Goal: Task Accomplishment & Management: Complete application form

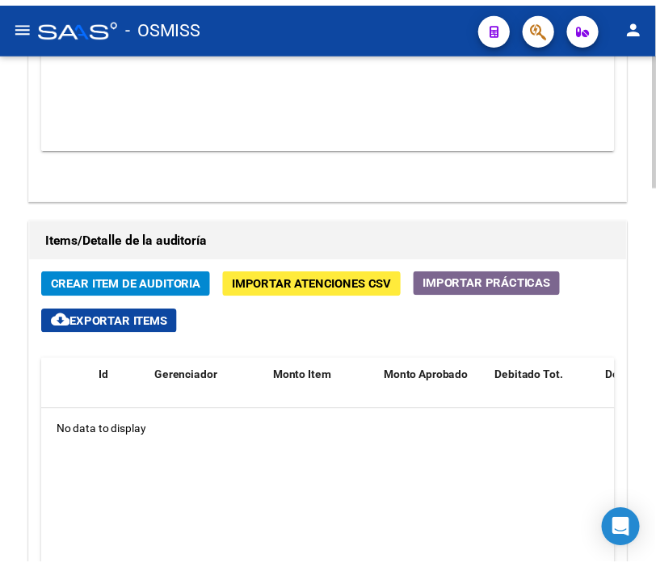
scroll to position [1435, 0]
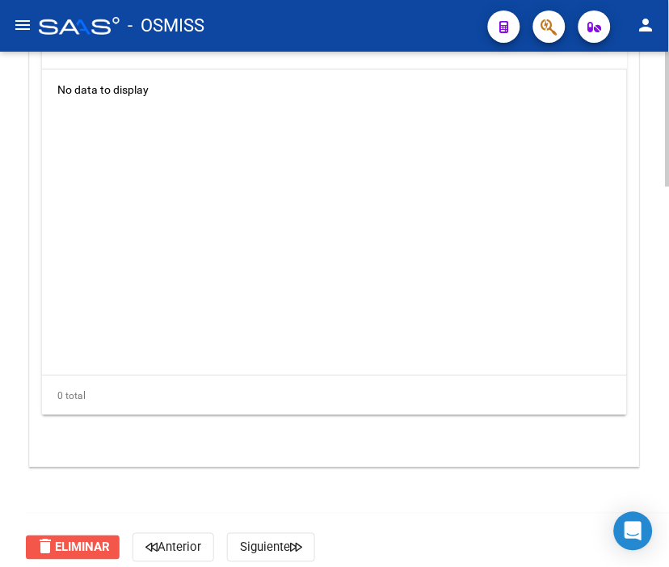
click at [79, 555] on button "delete Eliminar" at bounding box center [73, 547] width 94 height 24
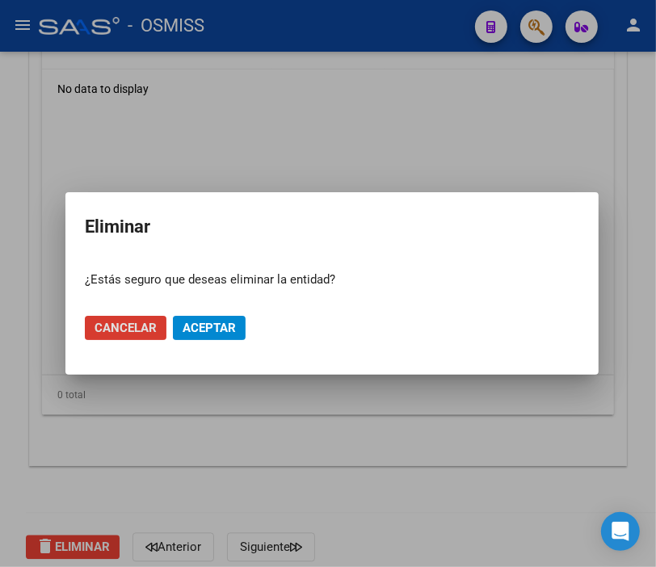
click at [207, 323] on span "Aceptar" at bounding box center [208, 328] width 53 height 15
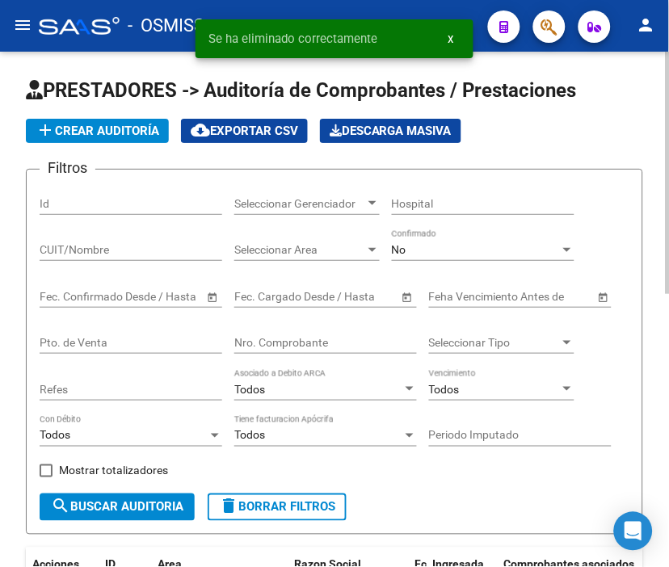
click at [90, 120] on button "add Crear Auditoría" at bounding box center [97, 131] width 143 height 24
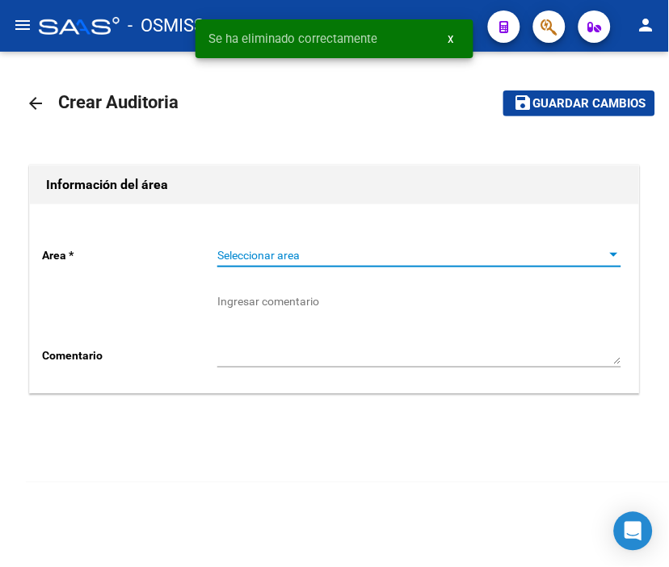
click at [267, 254] on span "Seleccionar area" at bounding box center [411, 256] width 389 height 14
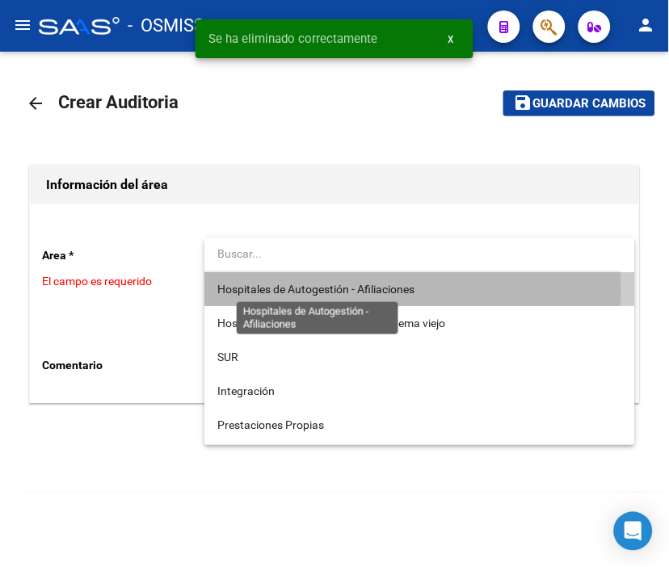
click at [270, 289] on span "Hospitales de Autogestión - Afiliaciones" at bounding box center [315, 289] width 197 height 13
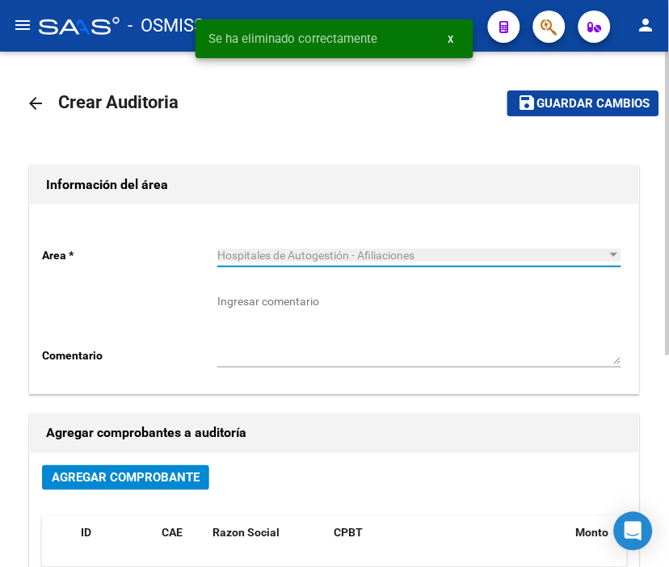
click at [126, 479] on span "Agregar Comprobante" at bounding box center [126, 478] width 148 height 15
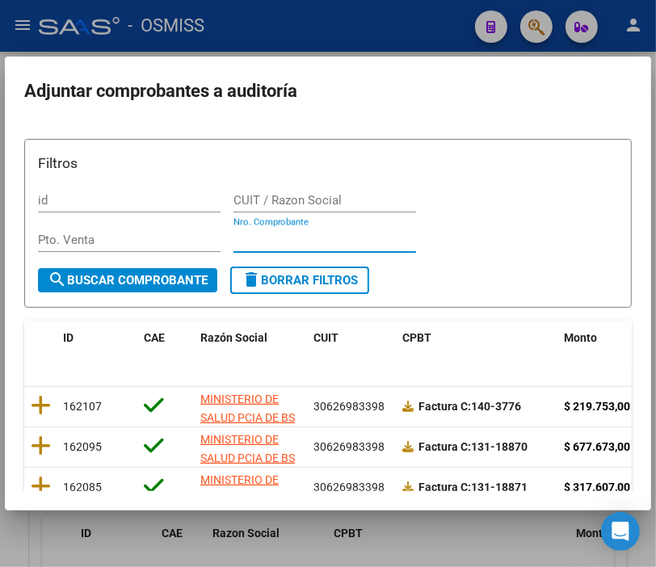
click at [261, 235] on input "Nro. Comprobante" at bounding box center [324, 240] width 182 height 15
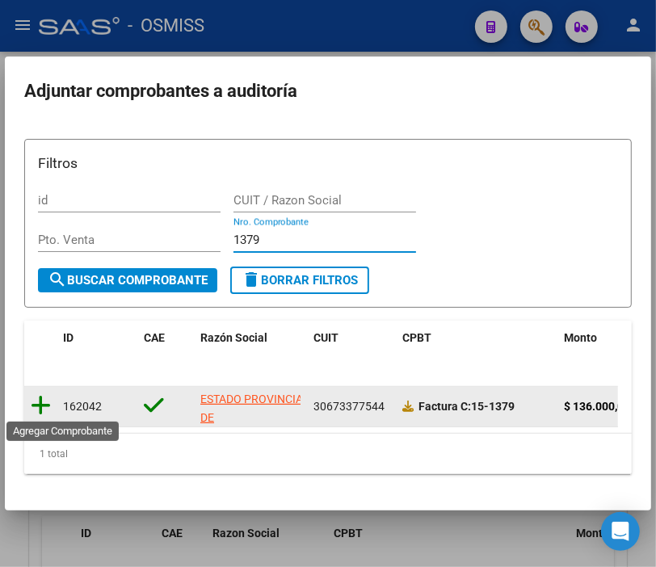
type input "1379"
click at [36, 401] on icon at bounding box center [41, 405] width 20 height 23
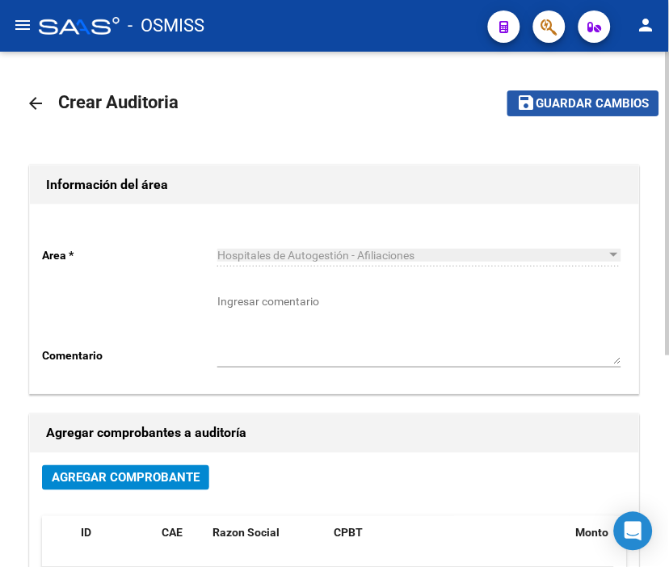
click at [589, 94] on button "save Guardar cambios" at bounding box center [583, 102] width 152 height 25
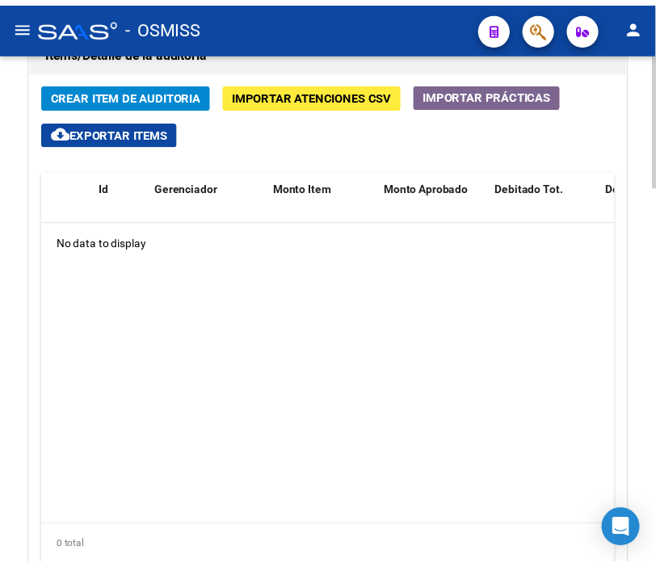
scroll to position [1256, 0]
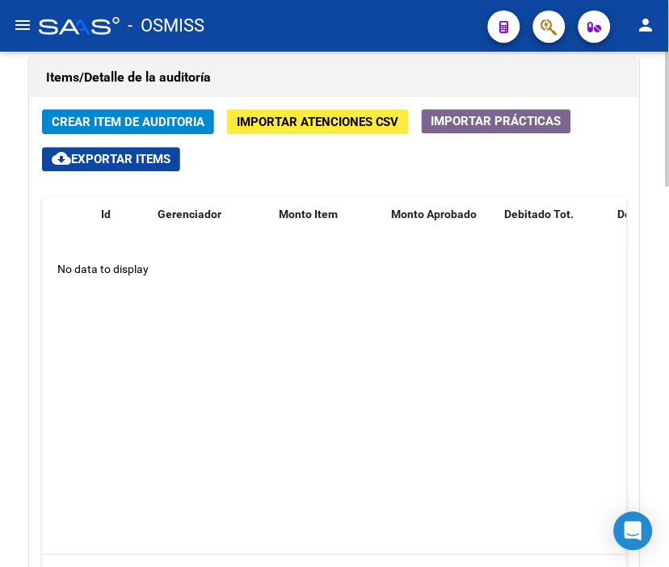
click at [118, 114] on span "Crear Item de Auditoria" at bounding box center [128, 121] width 153 height 15
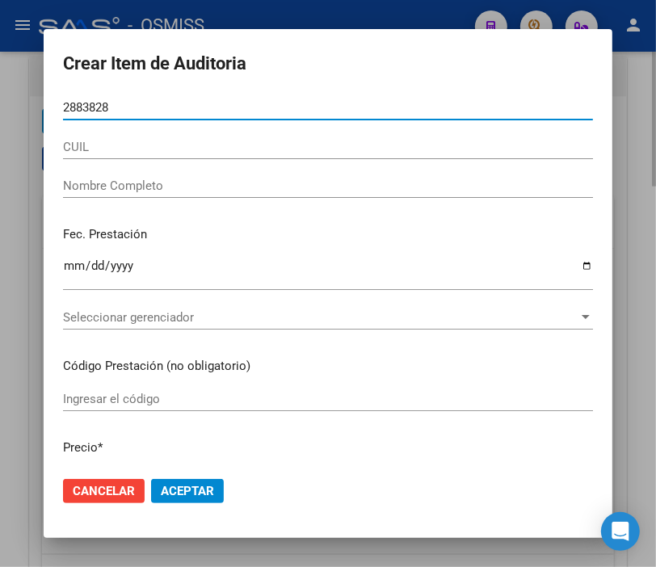
type input "28838289"
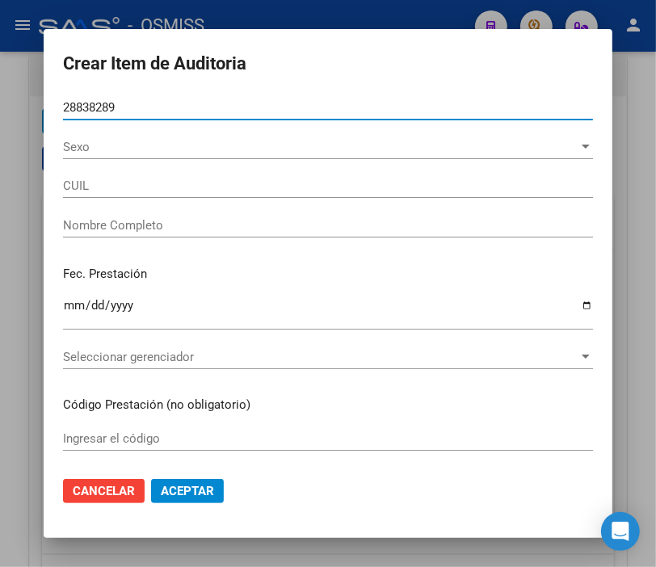
type input "20288382892"
type input "[PERSON_NAME]"
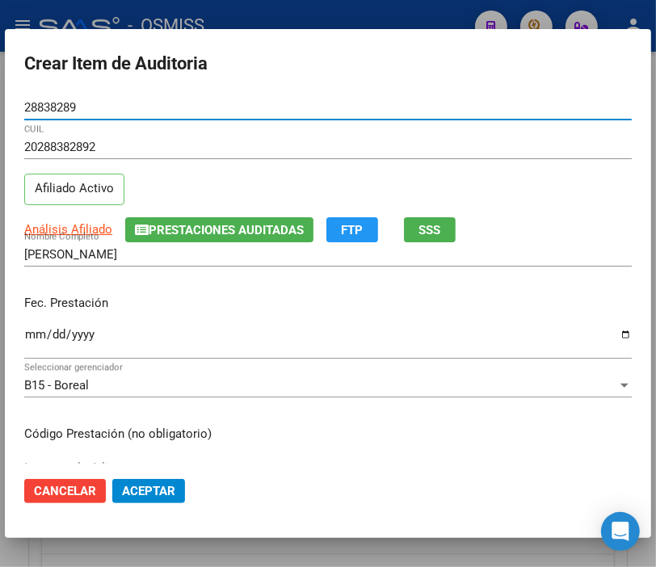
type input "28838289"
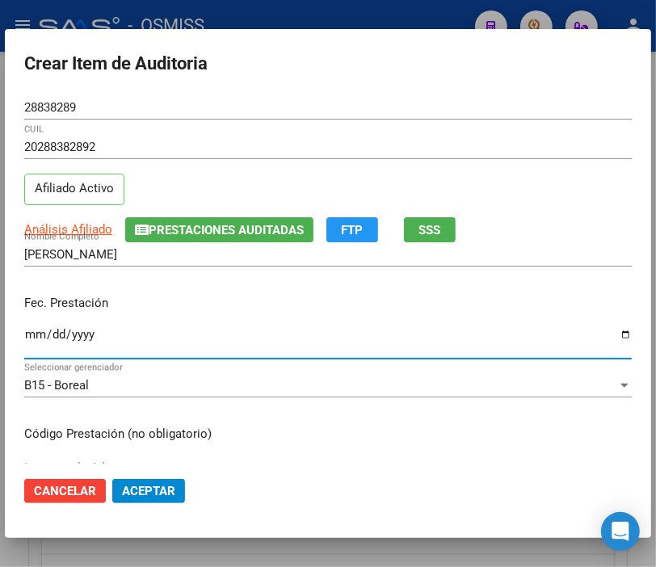
click at [33, 333] on input "Ingresar la fecha" at bounding box center [327, 341] width 607 height 26
type input "[DATE]"
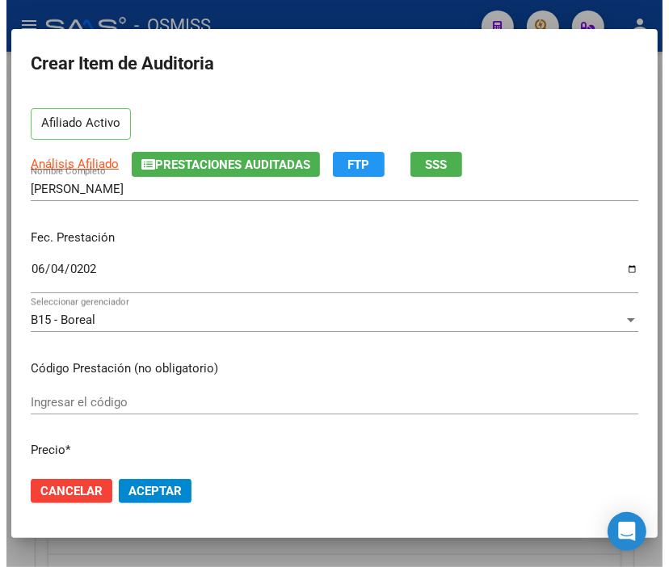
scroll to position [179, 0]
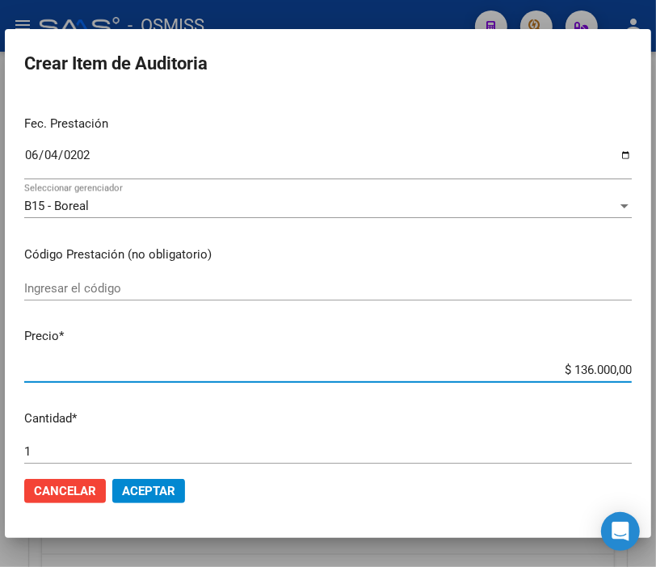
drag, startPoint x: 544, startPoint y: 371, endPoint x: 669, endPoint y: 371, distance: 124.3
click at [656, 371] on html "menu - OSMISS person Firma Express Padrón Padrón Ágil Análisis Afiliado Integra…" at bounding box center [328, 283] width 656 height 567
type input "$ 0,02"
type input "$ 0,24"
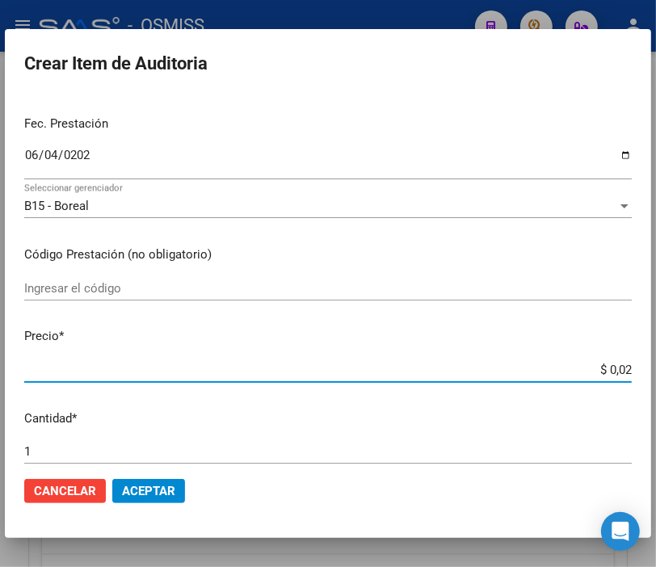
type input "$ 0,24"
type input "$ 2,40"
type input "$ 24,00"
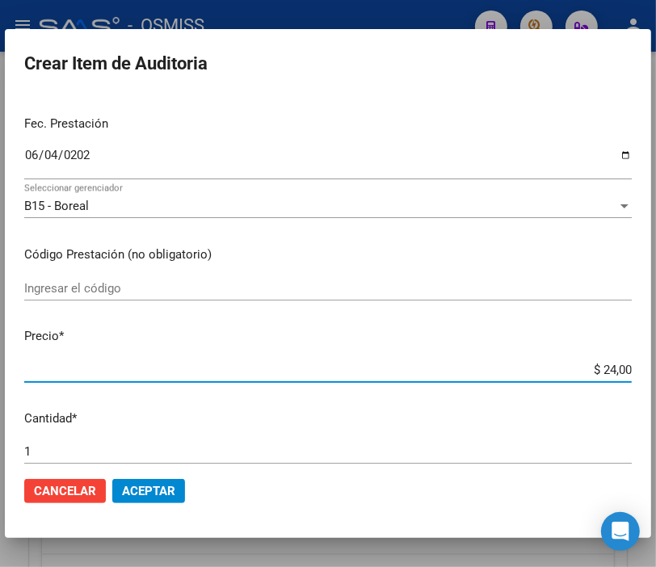
type input "$ 240,00"
type input "$ 2.400,00"
type input "$ 24.000,00"
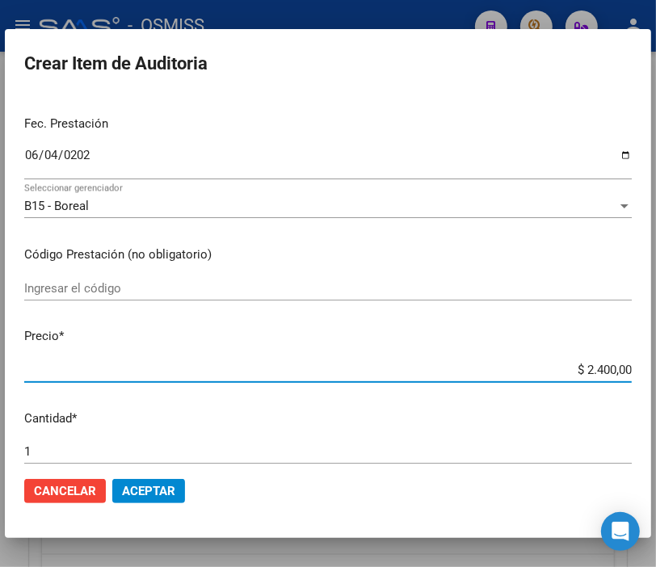
type input "$ 24.000,00"
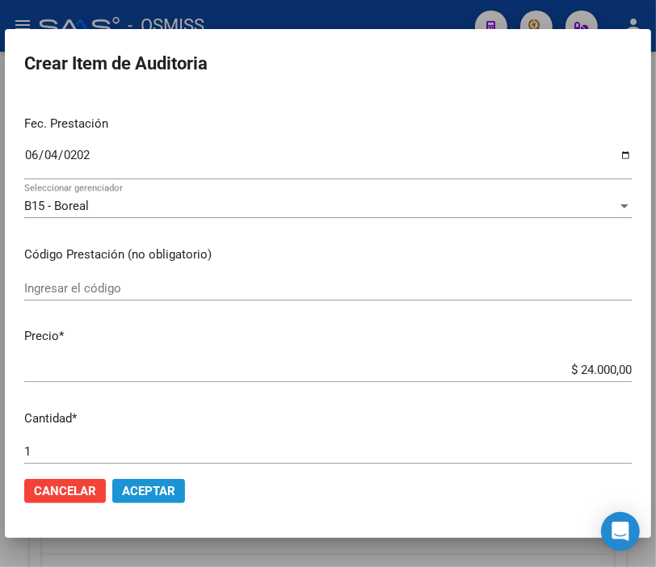
click at [152, 484] on span "Aceptar" at bounding box center [148, 491] width 53 height 15
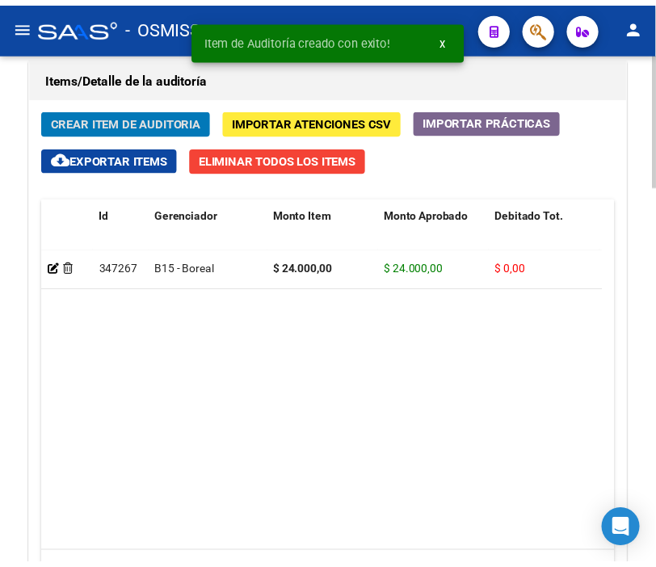
scroll to position [1475, 0]
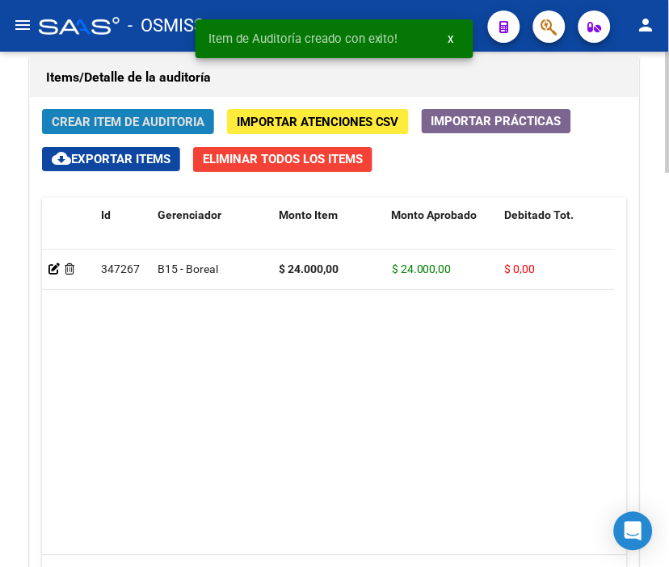
click at [115, 125] on span "Crear Item de Auditoria" at bounding box center [128, 122] width 153 height 15
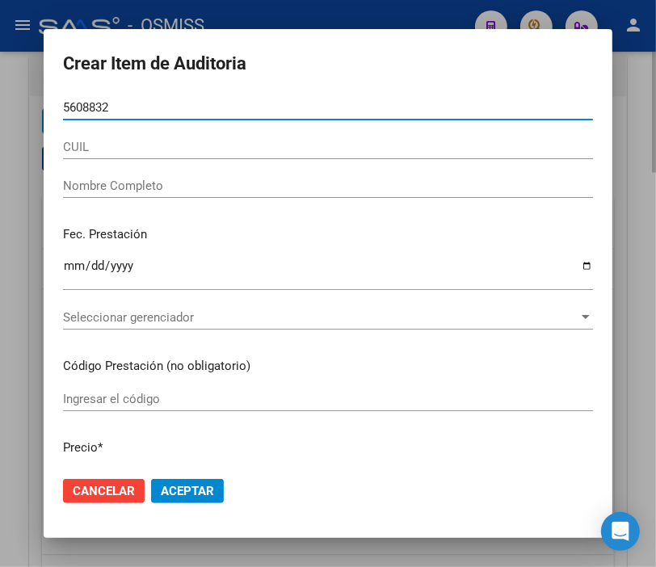
type input "56088323"
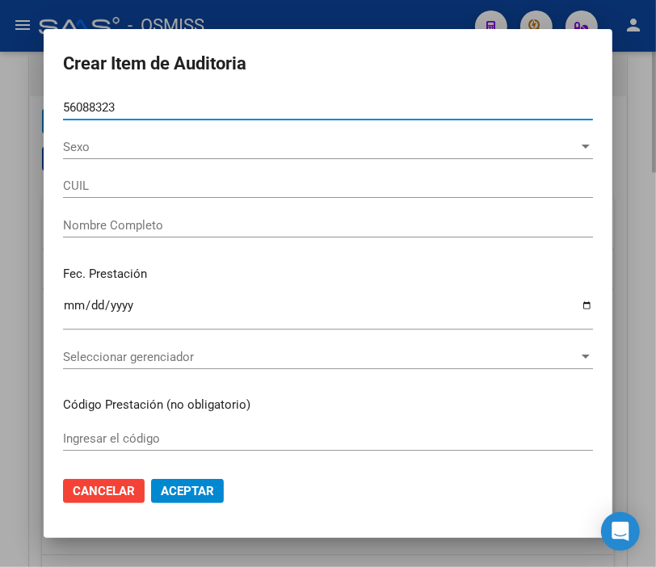
type input "20560883235"
type input "[PERSON_NAME] [PERSON_NAME]"
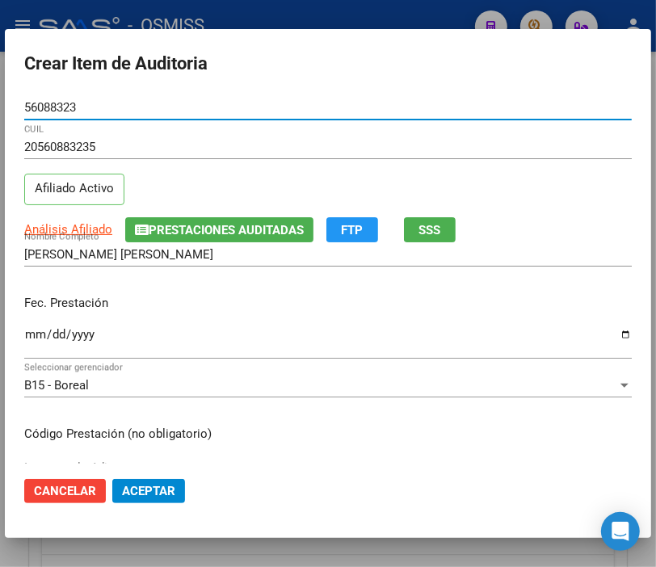
type input "56088323"
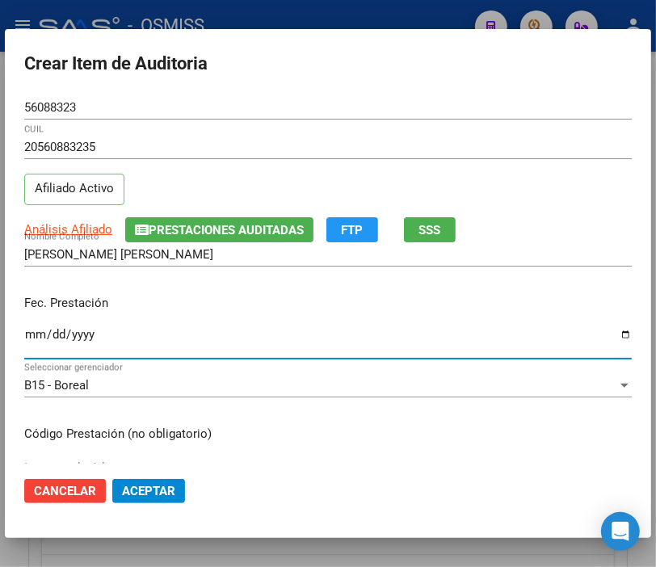
click at [32, 335] on input "Ingresar la fecha" at bounding box center [327, 341] width 607 height 26
type input "[DATE]"
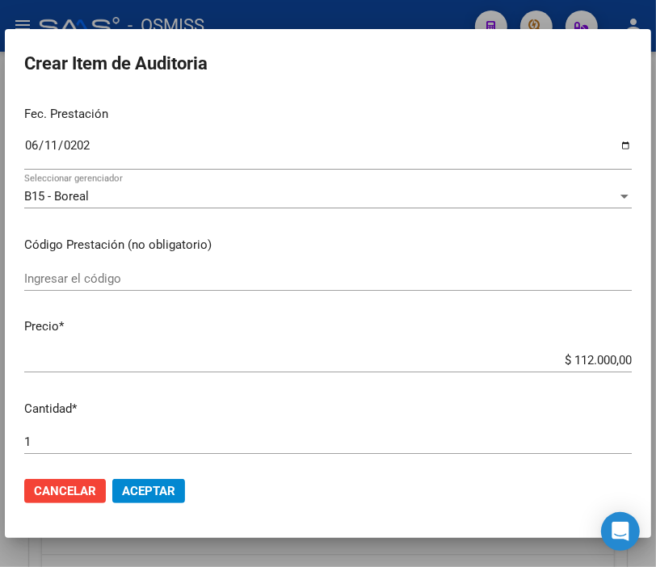
scroll to position [269, 0]
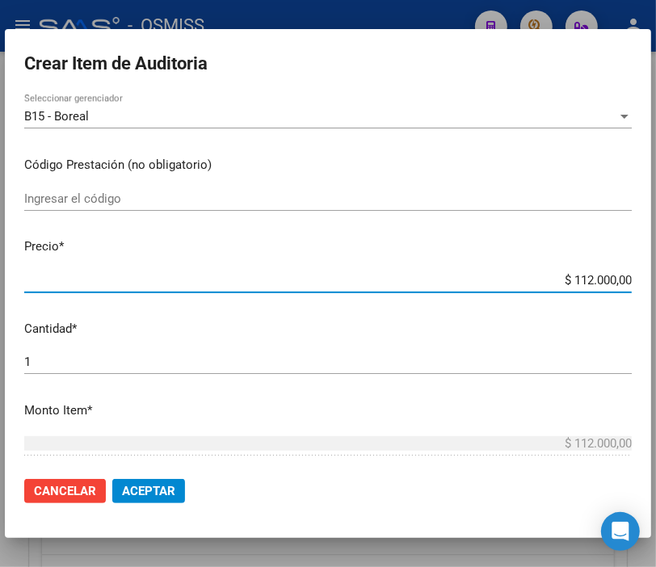
drag, startPoint x: 533, startPoint y: 279, endPoint x: 568, endPoint y: 287, distance: 36.4
click at [568, 287] on input "$ 112.000,00" at bounding box center [327, 280] width 607 height 15
type input "$ 12.000,00"
type input "$ 122.000,00"
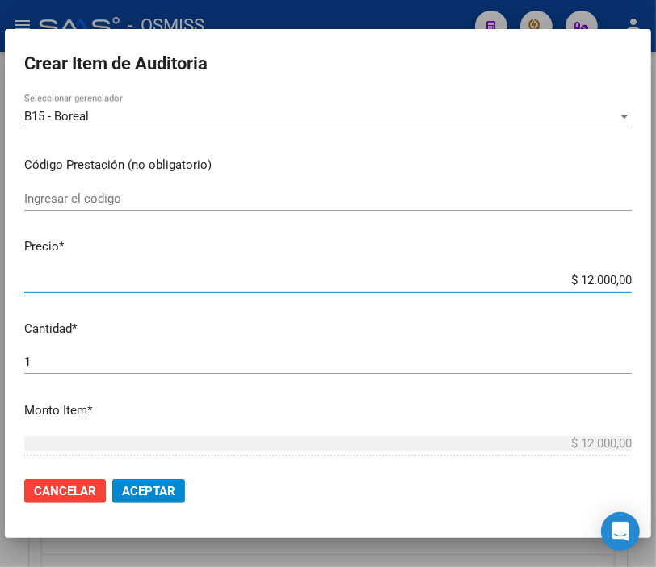
type input "$ 122.000,00"
type input "$ 1.220.000,00"
type input "$ 12.200.000,00"
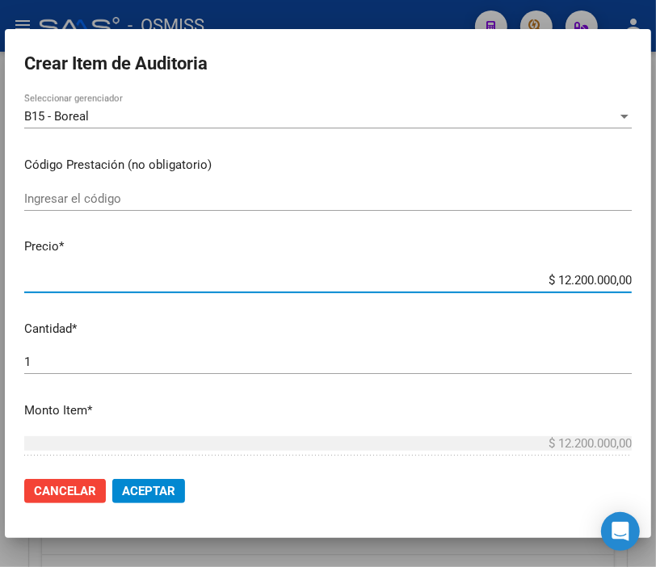
type input "$ 122.000.000,00"
drag, startPoint x: 517, startPoint y: 279, endPoint x: 681, endPoint y: 279, distance: 163.9
click at [656, 279] on html "menu - OSMISS person Firma Express Padrón Padrón Ágil Análisis Afiliado Integra…" at bounding box center [328, 283] width 656 height 567
type input "$ 0,01"
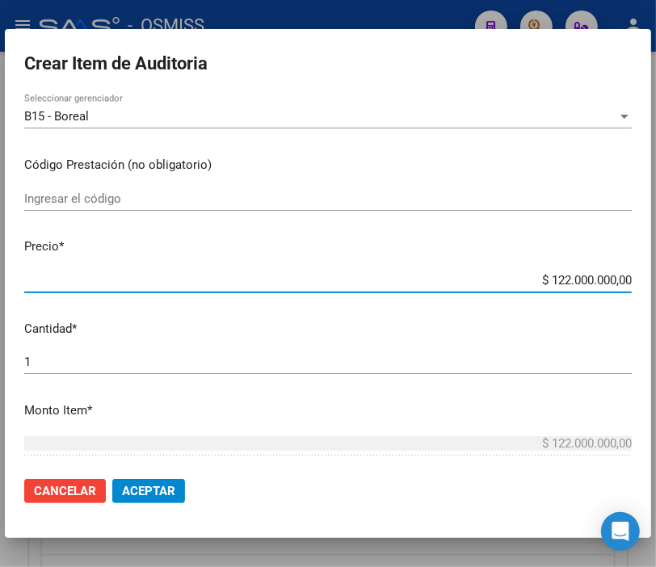
type input "$ 0,01"
type input "$ 0,12"
type input "$ 1,20"
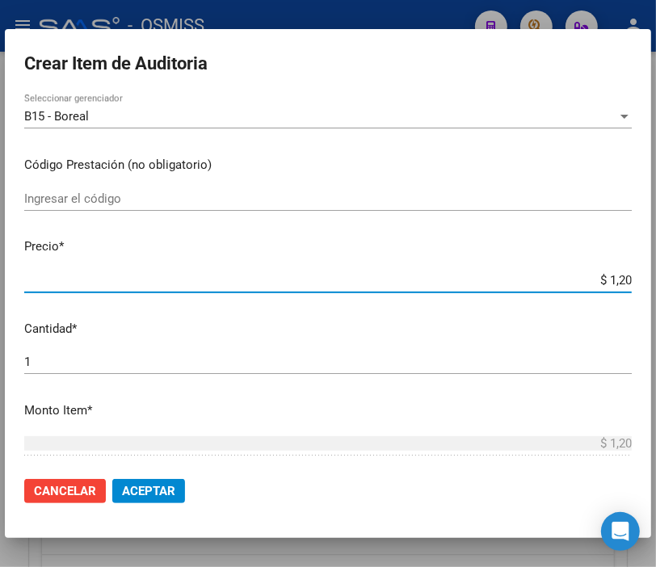
type input "$ 12,00"
type input "$ 120,00"
type input "$ 1.200,00"
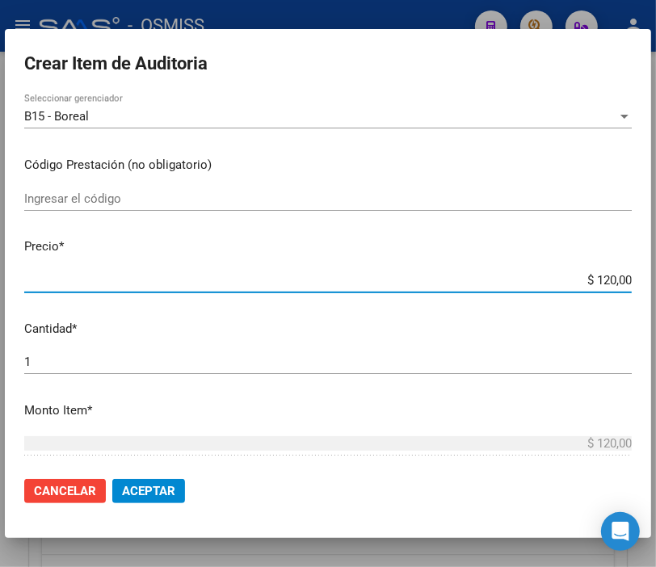
type input "$ 1.200,00"
type input "$ 12.000,00"
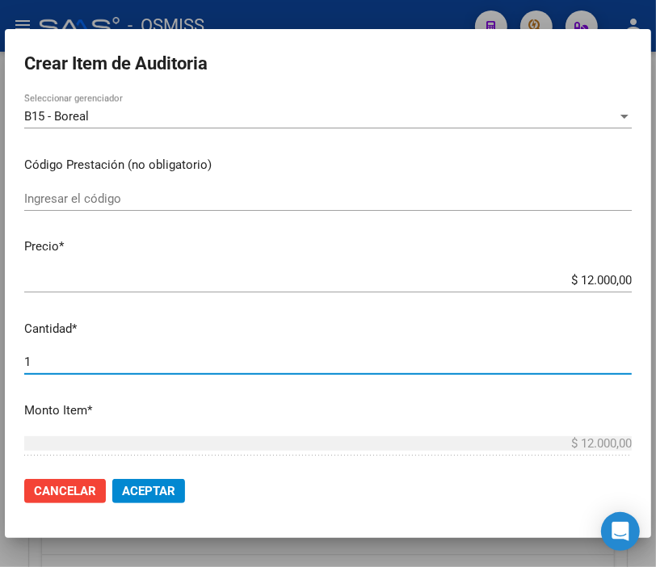
drag, startPoint x: 53, startPoint y: 362, endPoint x: -13, endPoint y: 360, distance: 66.2
click at [0, 360] on html "menu - OSMISS person Firma Express Padrón Padrón Ágil Análisis Afiliado Integra…" at bounding box center [328, 283] width 656 height 567
type input "3"
type input "$ 36.000,00"
type input "3"
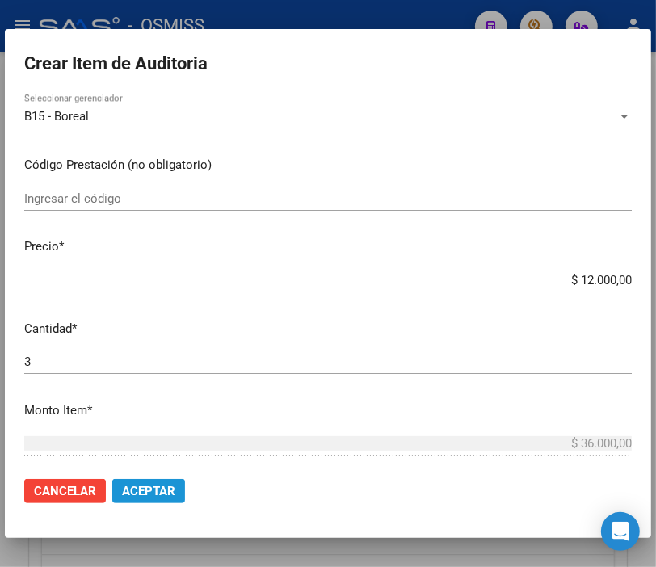
click at [173, 486] on span "Aceptar" at bounding box center [148, 491] width 53 height 15
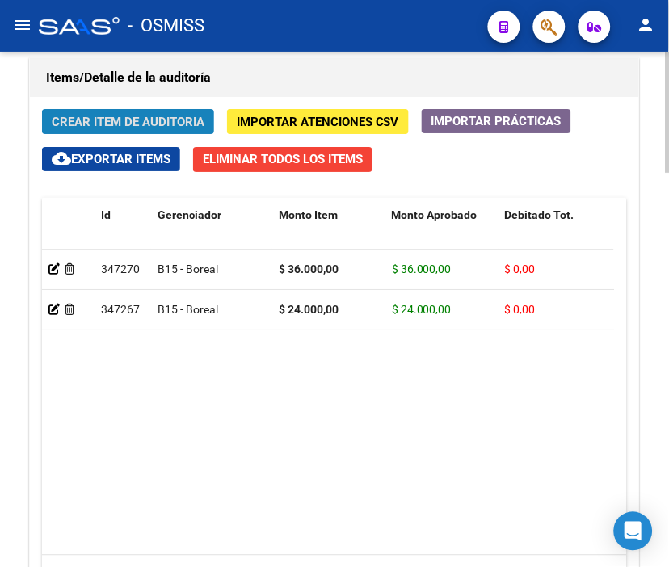
click at [130, 121] on span "Crear Item de Auditoria" at bounding box center [128, 122] width 153 height 15
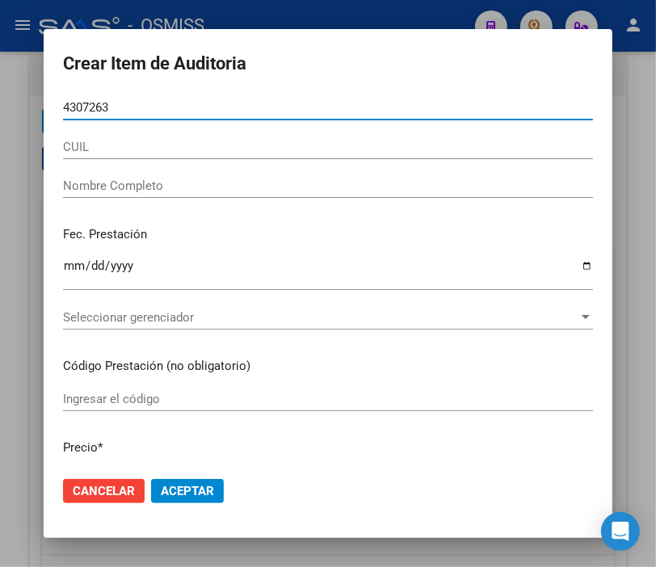
type input "43072633"
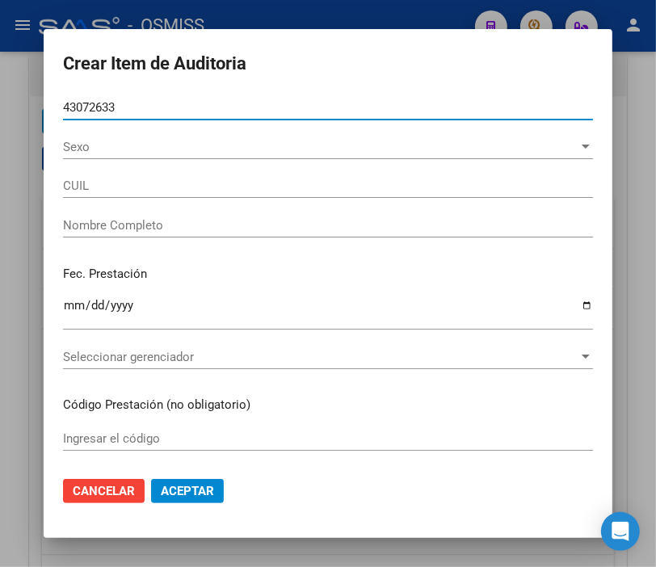
type input "27430726337"
type input "[PERSON_NAME] [PERSON_NAME]"
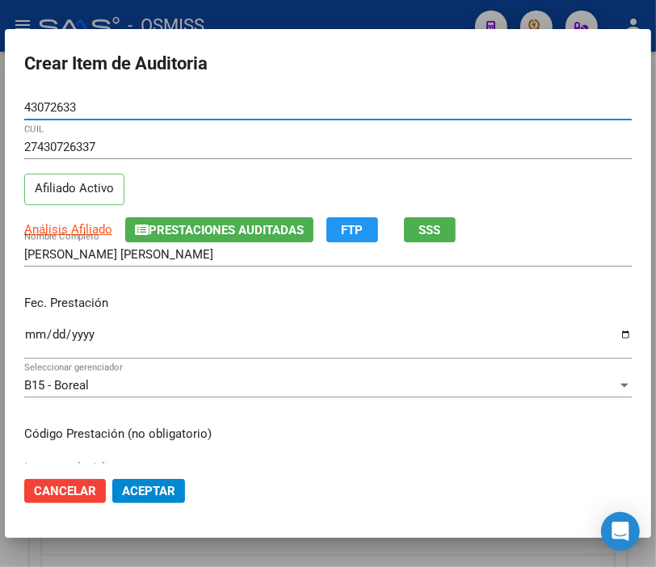
type input "43072633"
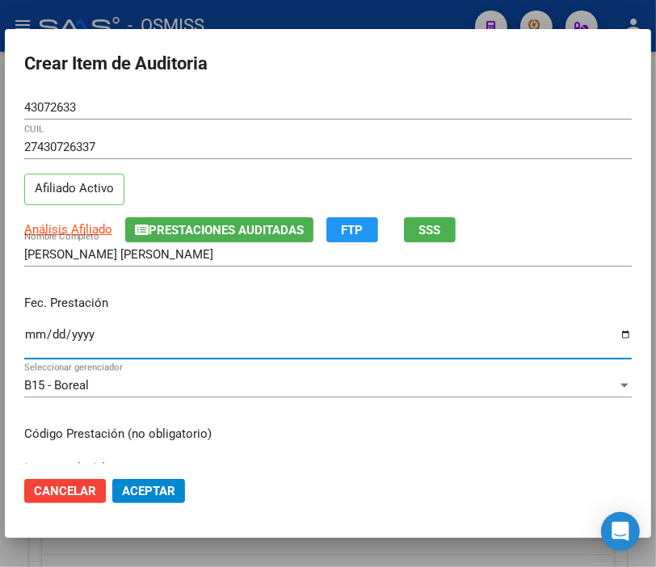
click at [33, 333] on input "Ingresar la fecha" at bounding box center [327, 341] width 607 height 26
type input "[DATE]"
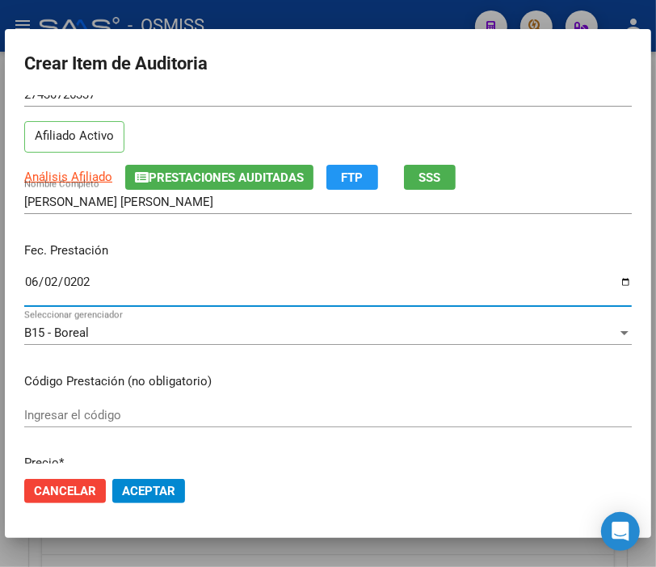
scroll to position [179, 0]
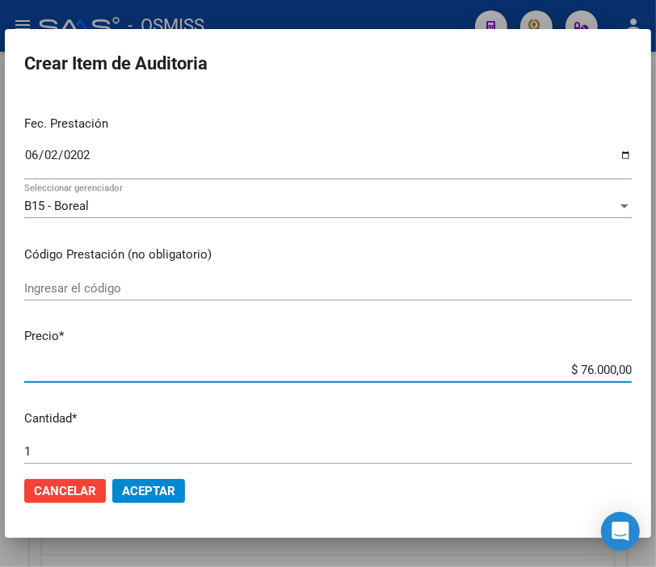
drag, startPoint x: 545, startPoint y: 365, endPoint x: 681, endPoint y: 373, distance: 135.9
click at [656, 373] on html "menu - OSMISS person Firma Express Padrón Padrón Ágil Análisis Afiliado Integra…" at bounding box center [328, 283] width 656 height 567
type input "$ 0,01"
type input "$ 0,12"
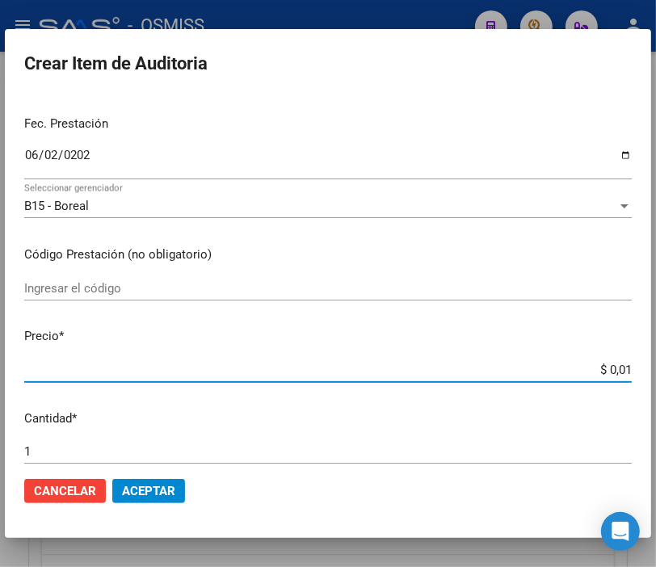
type input "$ 0,12"
type input "$ 1,20"
type input "$ 12,00"
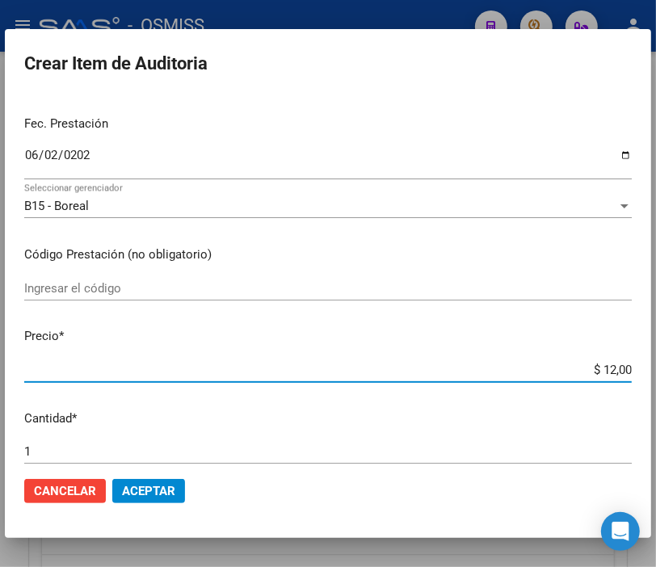
type input "$ 120,00"
type input "$ 1.200,00"
type input "$ 12.000,00"
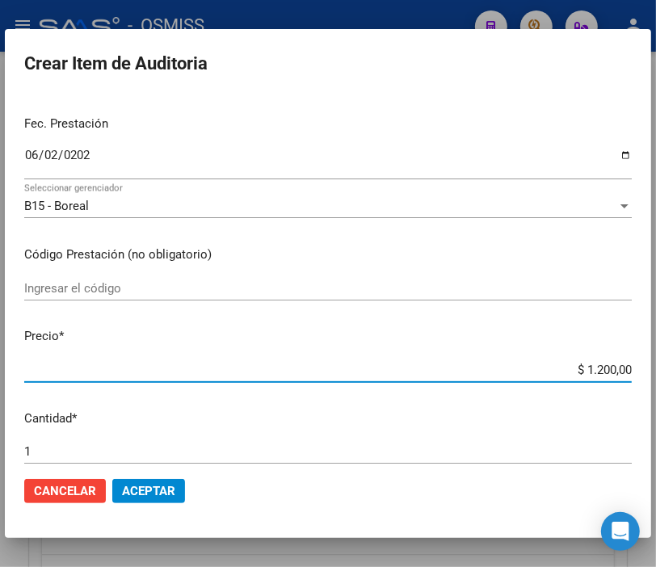
type input "$ 12.000,00"
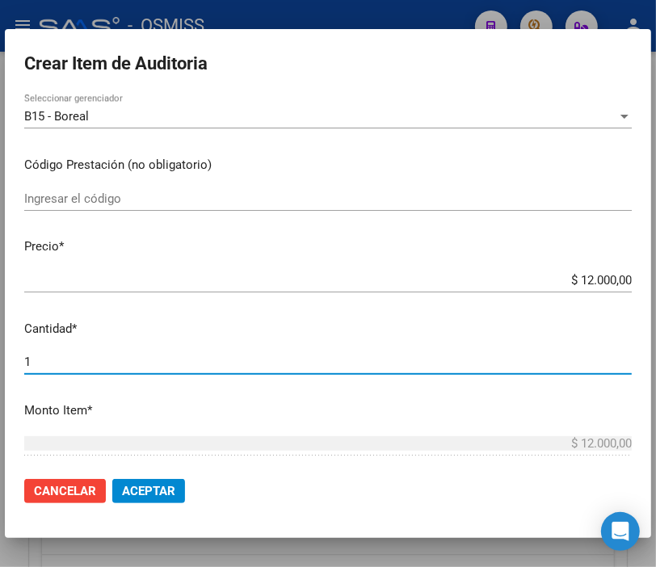
drag, startPoint x: 61, startPoint y: 354, endPoint x: 0, endPoint y: 354, distance: 60.6
click at [0, 354] on div "Crear Item de Auditoria 43072633 Nro Documento 27430726337 CUIL Afiliado Activo…" at bounding box center [328, 283] width 656 height 567
type input "3"
type input "$ 36.000,00"
type input "3"
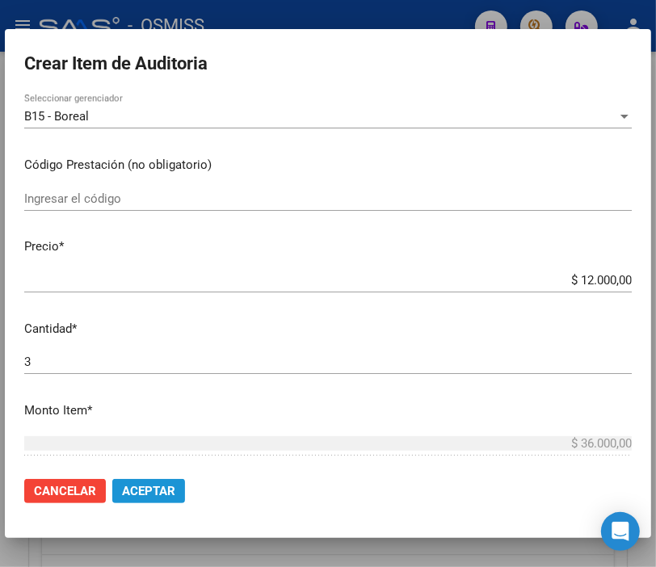
drag, startPoint x: 135, startPoint y: 489, endPoint x: 22, endPoint y: 436, distance: 124.6
click at [137, 489] on span "Aceptar" at bounding box center [148, 491] width 53 height 15
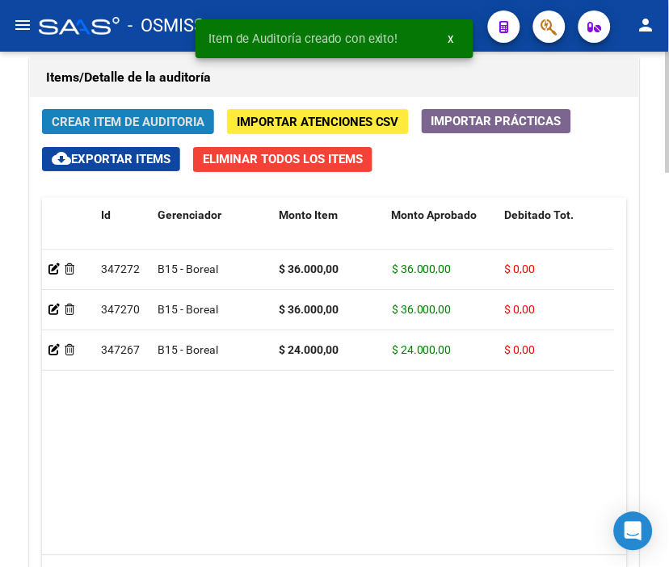
click at [149, 120] on span "Crear Item de Auditoria" at bounding box center [128, 122] width 153 height 15
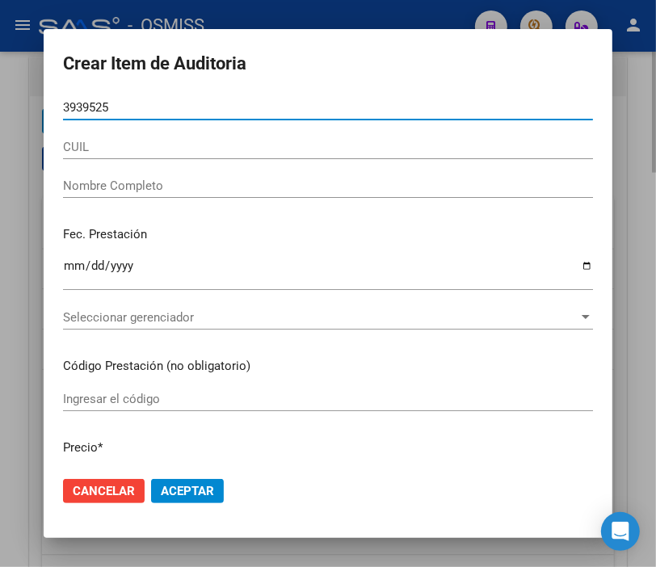
type input "39395257"
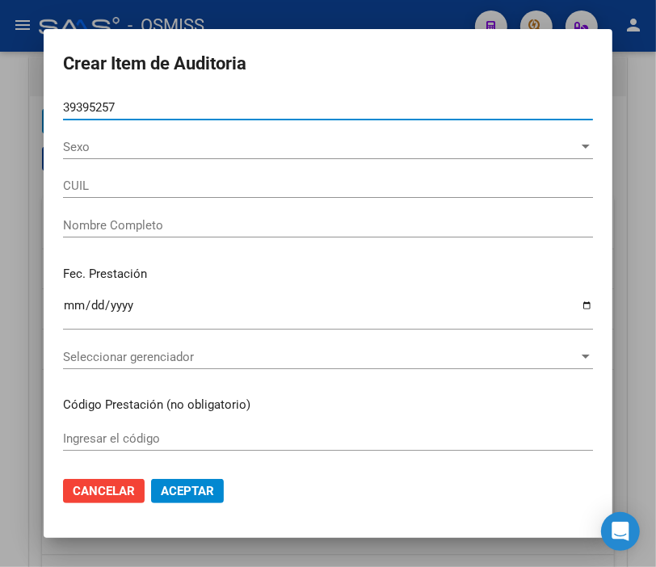
type input "20393952572"
type input "[PERSON_NAME]"
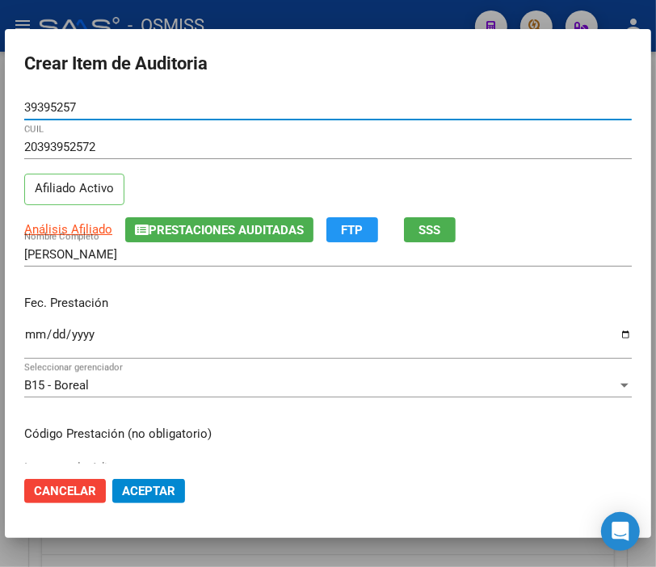
type input "39395257"
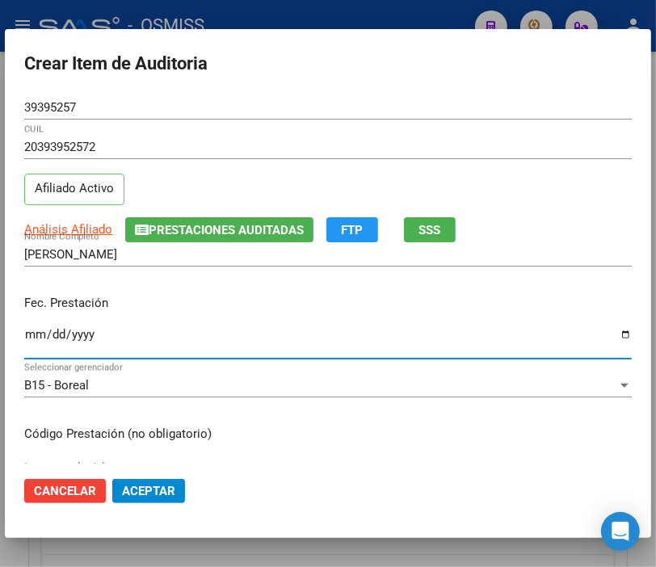
click at [31, 333] on input "Ingresar la fecha" at bounding box center [327, 341] width 607 height 26
type input "[DATE]"
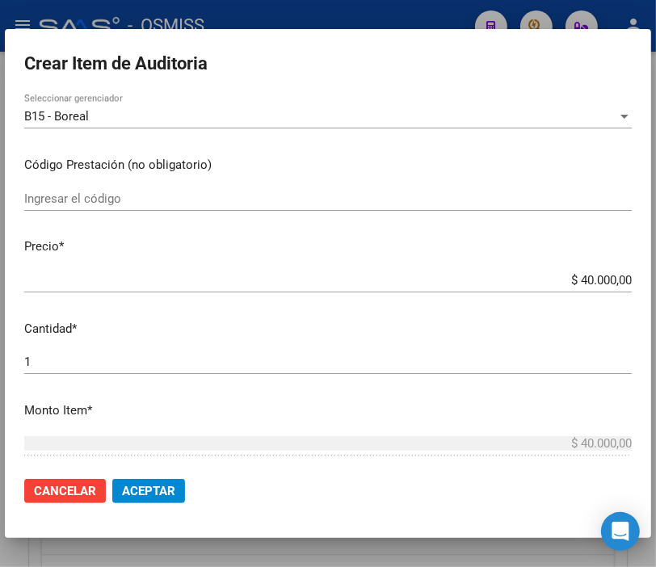
click at [148, 491] on span "Aceptar" at bounding box center [148, 491] width 53 height 15
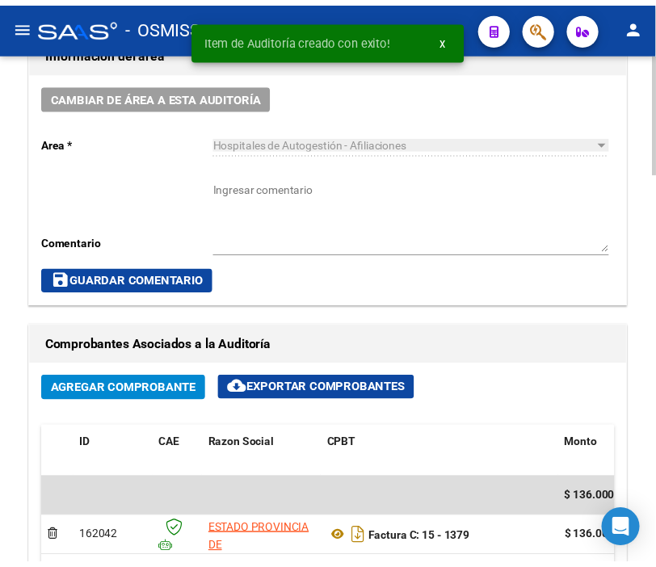
scroll to position [757, 0]
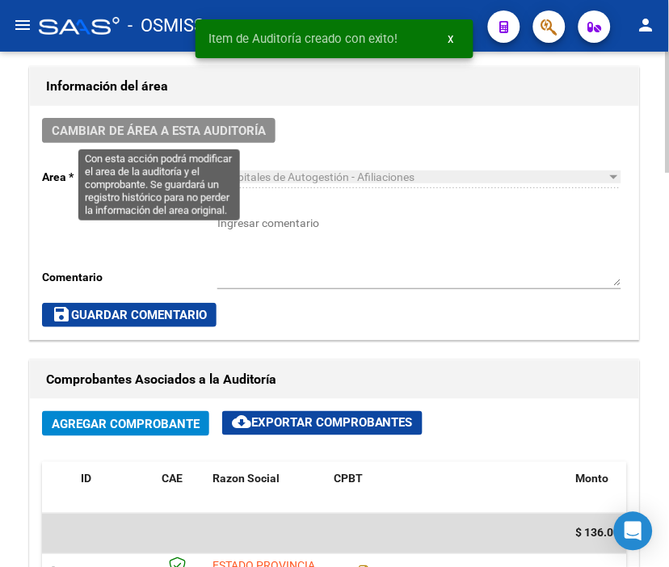
click at [115, 127] on span "Cambiar de área a esta auditoría" at bounding box center [159, 131] width 214 height 15
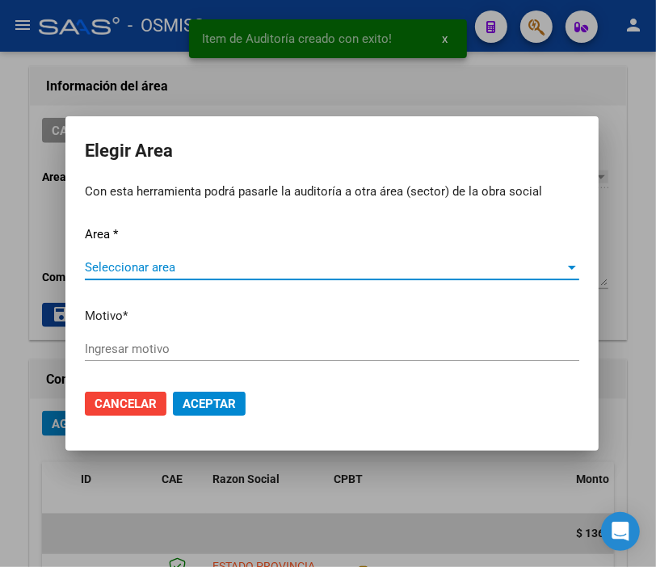
click at [127, 264] on span "Seleccionar area" at bounding box center [325, 267] width 480 height 15
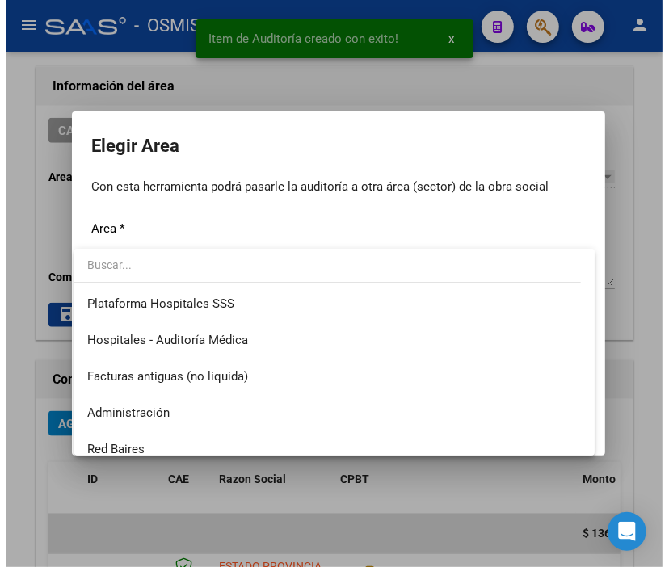
scroll to position [269, 0]
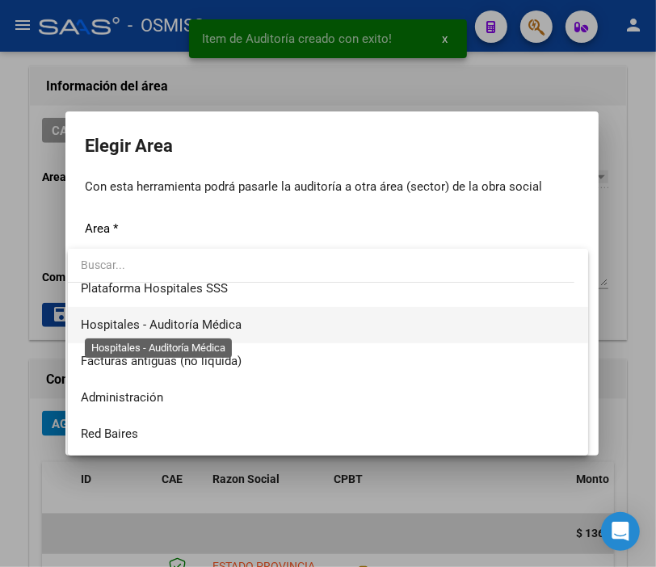
click at [230, 323] on span "Hospitales - Auditoría Médica" at bounding box center [161, 324] width 161 height 15
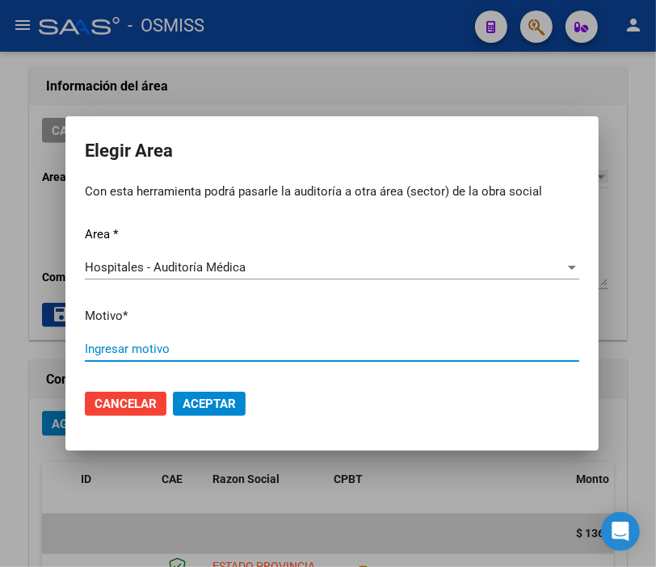
click at [138, 348] on input "Ingresar motivo" at bounding box center [332, 349] width 494 height 15
type input "a"
type input "AUDITADO"
click at [195, 399] on span "Aceptar" at bounding box center [208, 403] width 53 height 15
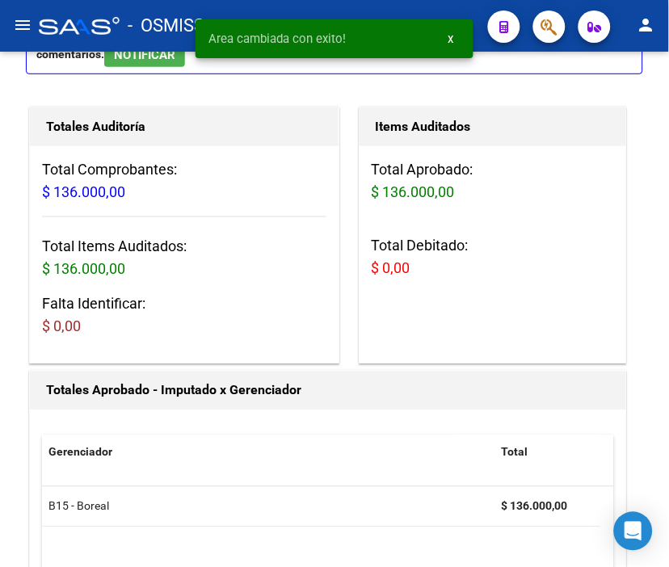
scroll to position [0, 0]
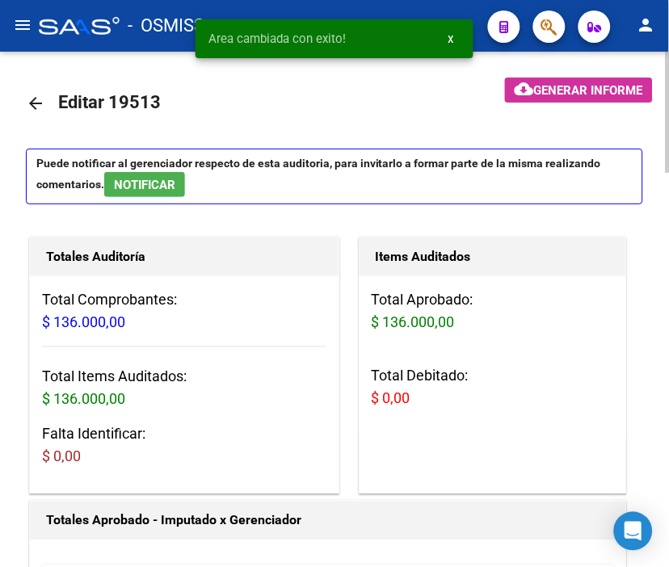
click at [36, 98] on mat-icon "arrow_back" at bounding box center [35, 103] width 19 height 19
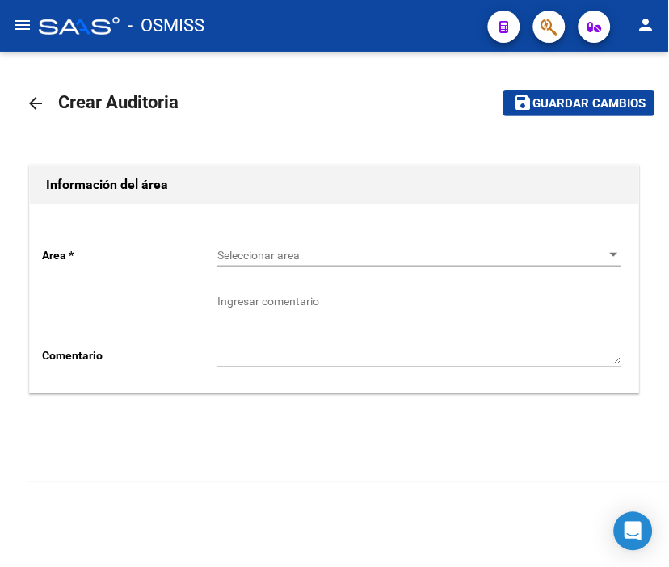
click at [258, 249] on span "Seleccionar area" at bounding box center [411, 256] width 389 height 14
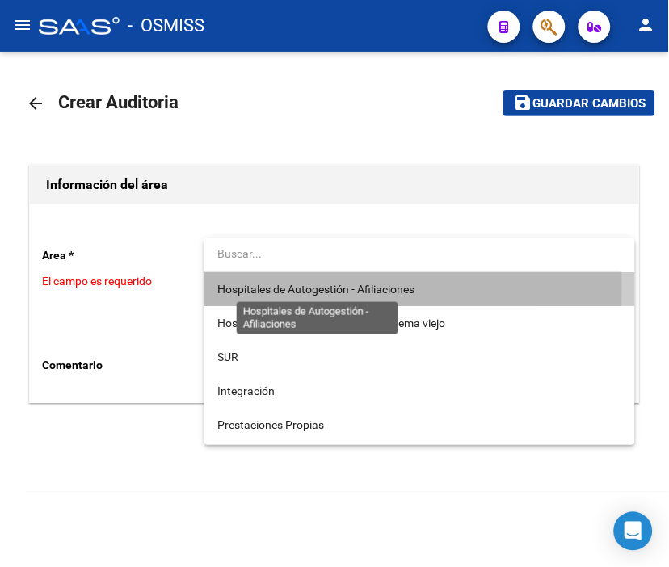
click at [270, 285] on span "Hospitales de Autogestión - Afiliaciones" at bounding box center [315, 289] width 197 height 13
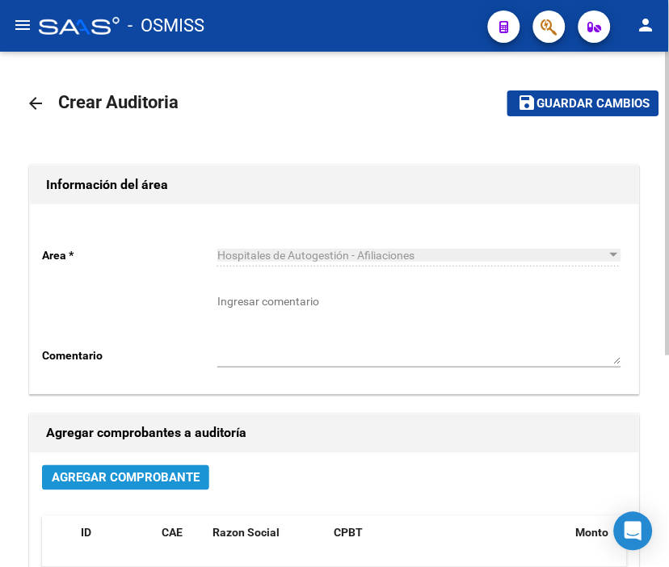
click at [182, 472] on span "Agregar Comprobante" at bounding box center [126, 478] width 148 height 15
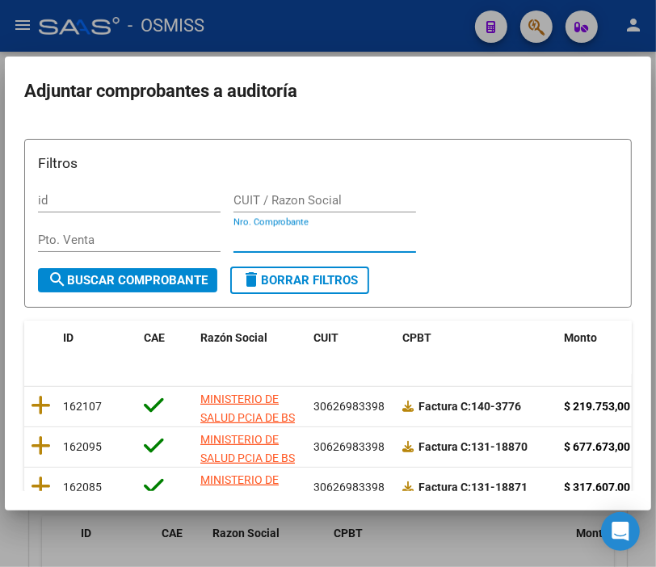
click at [247, 237] on input "Nro. Comprobante" at bounding box center [324, 240] width 182 height 15
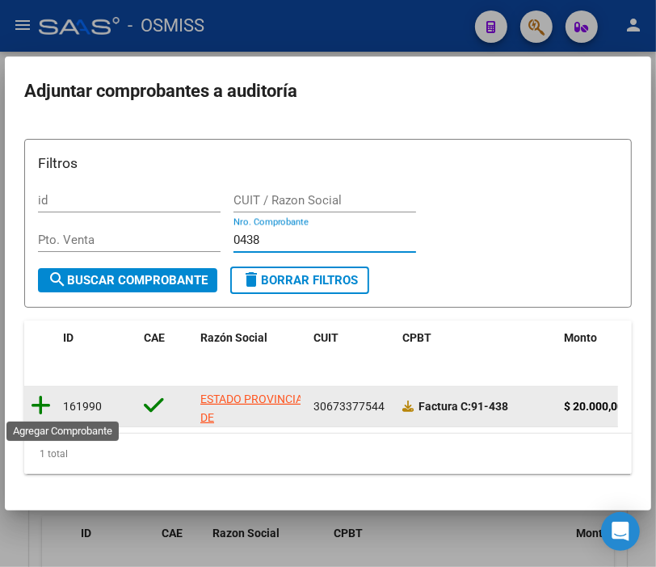
type input "0438"
click at [47, 399] on icon at bounding box center [41, 405] width 20 height 23
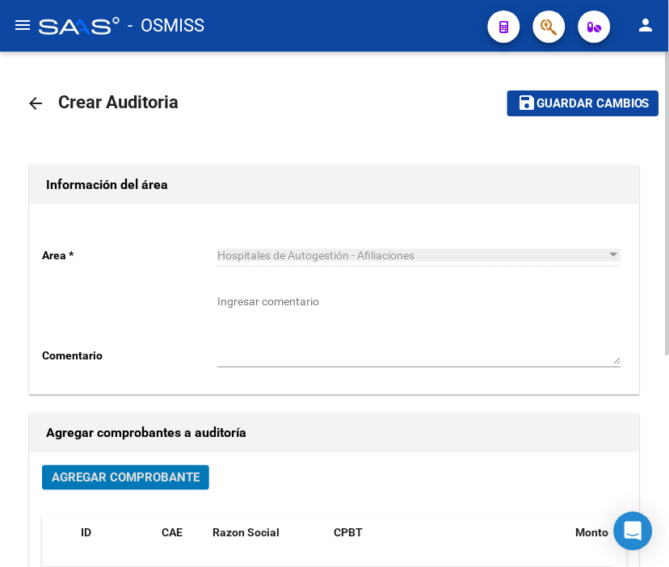
click at [594, 101] on span "Guardar cambios" at bounding box center [592, 104] width 113 height 15
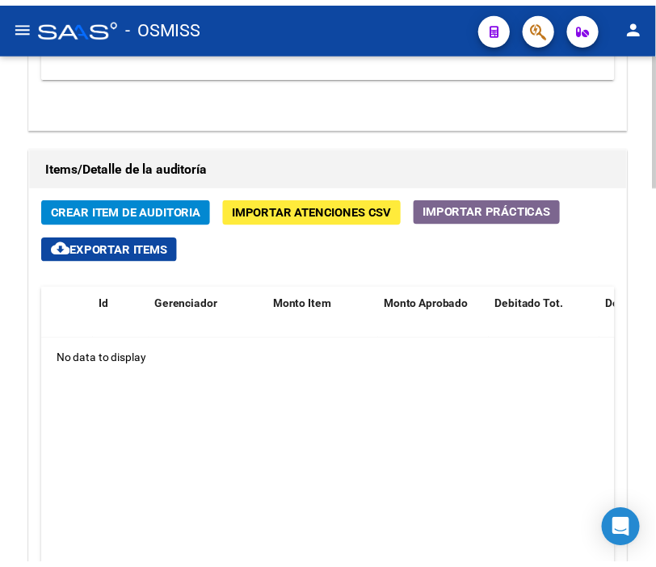
scroll to position [1256, 0]
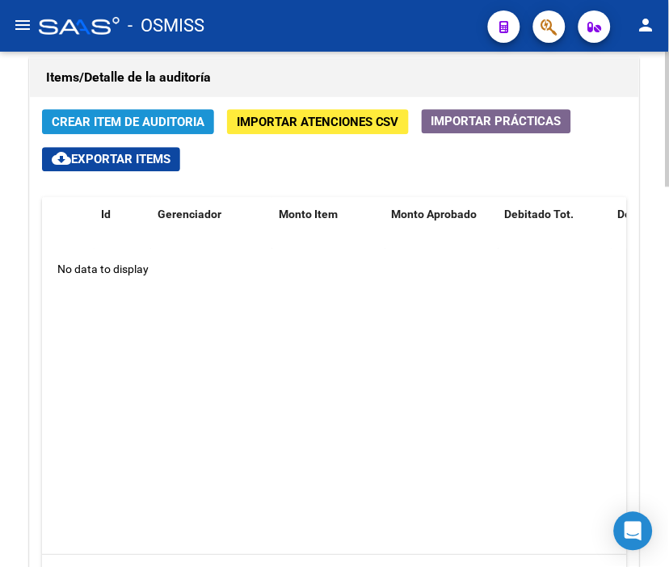
click at [146, 126] on span "Crear Item de Auditoria" at bounding box center [128, 122] width 153 height 15
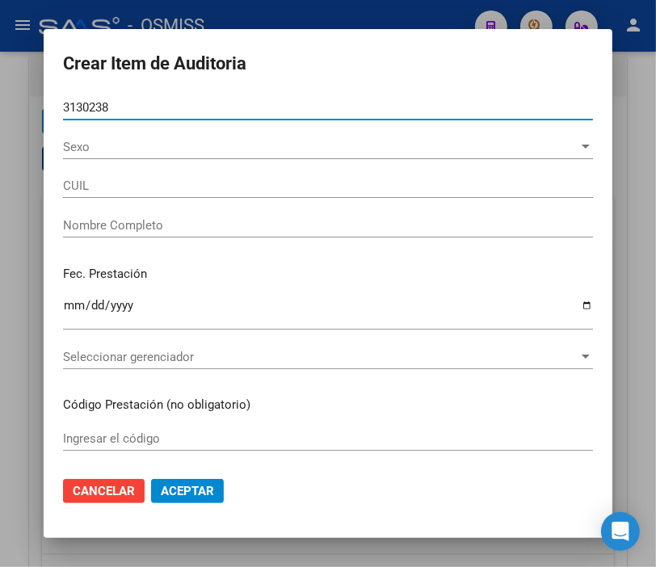
type input "31302388"
type input "20313023886"
type input "GUI�AZU [PERSON_NAME]"
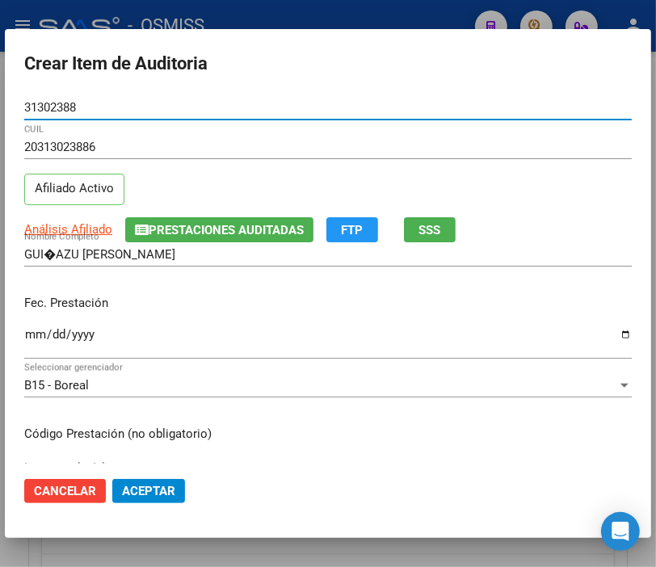
type input "31302388"
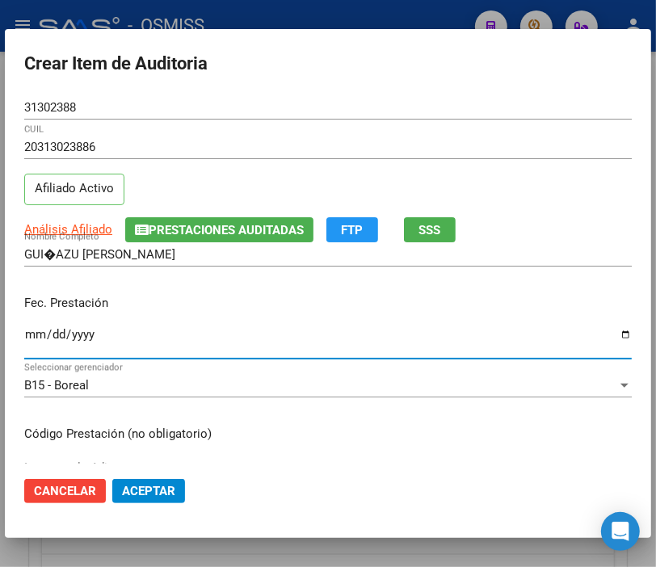
click at [31, 328] on input "Ingresar la fecha" at bounding box center [327, 341] width 607 height 26
type input "[DATE]"
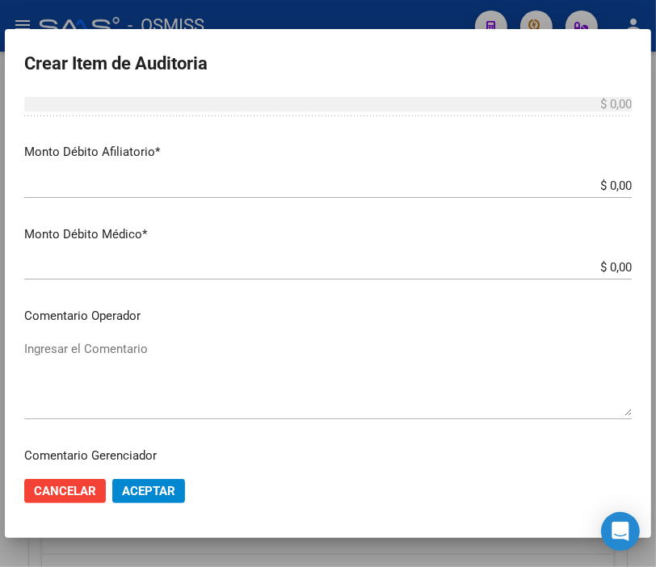
scroll to position [717, 0]
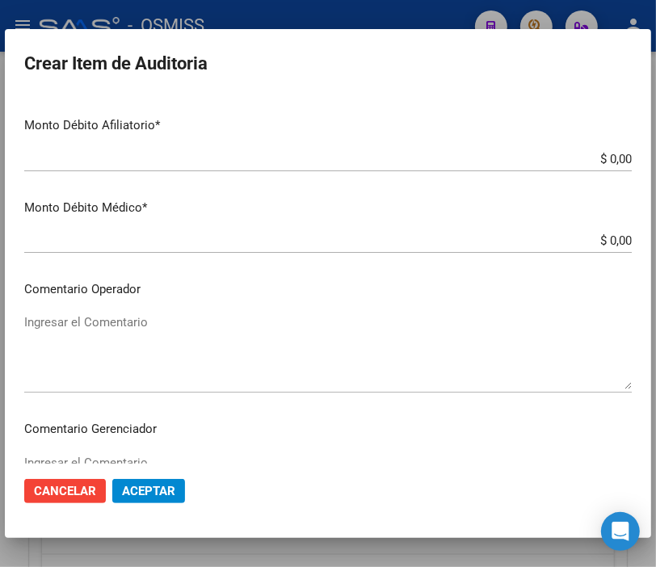
click at [114, 321] on textarea "Ingresar el Comentario" at bounding box center [327, 351] width 607 height 76
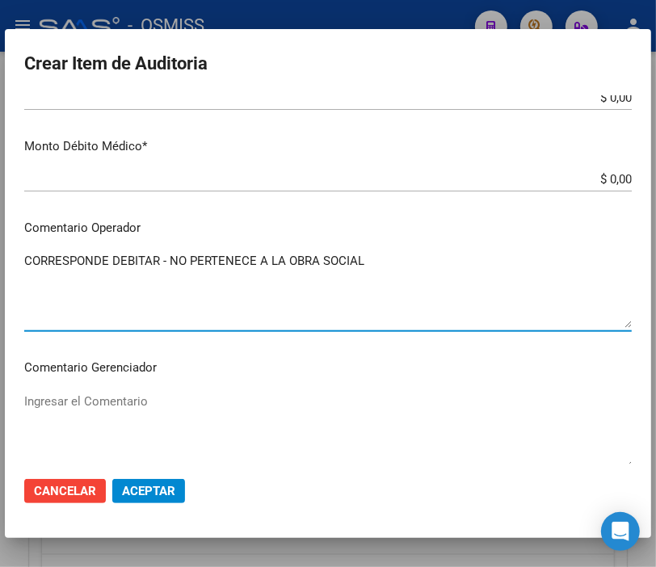
scroll to position [807, 0]
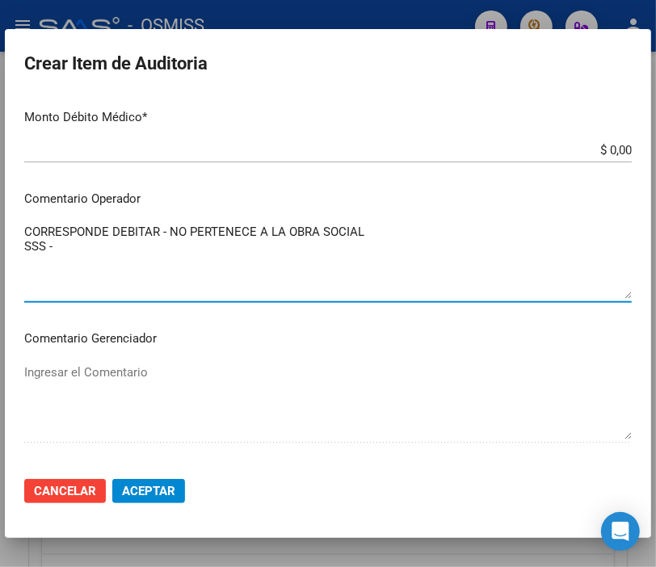
paste textarea "OBRA SOCIAL PROGRAMAS MEDICOS SOCIEDAD ARGENTINA DE CONSULTORIA MUTUAL"
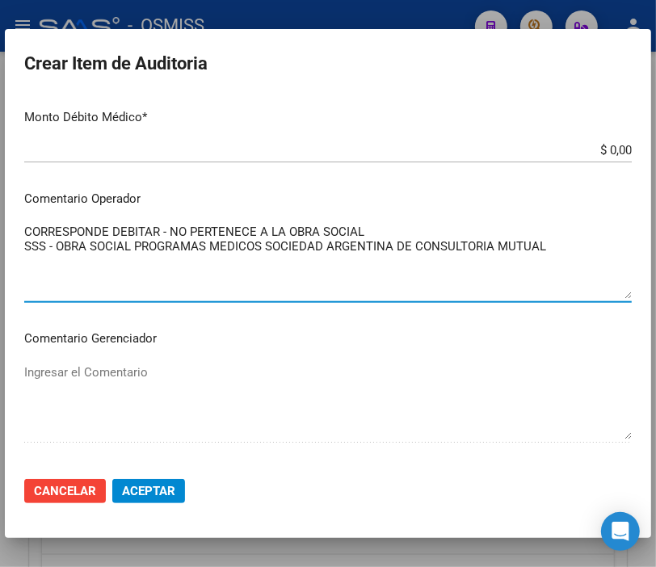
drag, startPoint x: 573, startPoint y: 245, endPoint x: -51, endPoint y: 221, distance: 624.6
click at [0, 221] on html "menu - OSMISS person Firma Express Padrón Padrón Ágil Análisis Afiliado Integra…" at bounding box center [328, 283] width 656 height 567
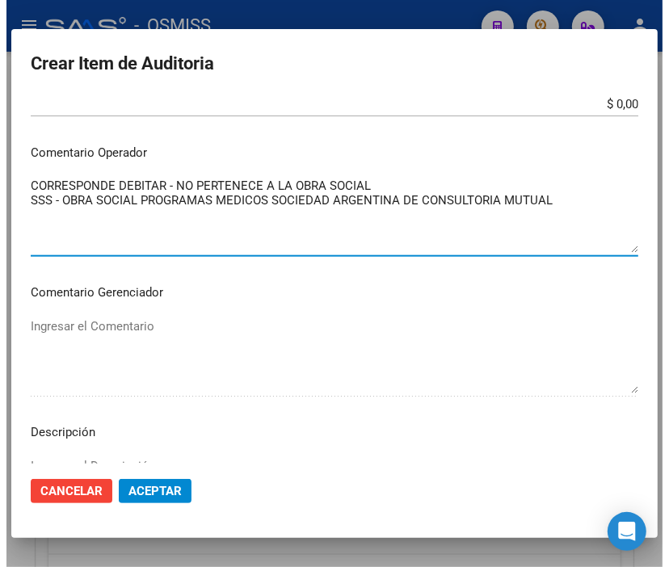
scroll to position [987, 0]
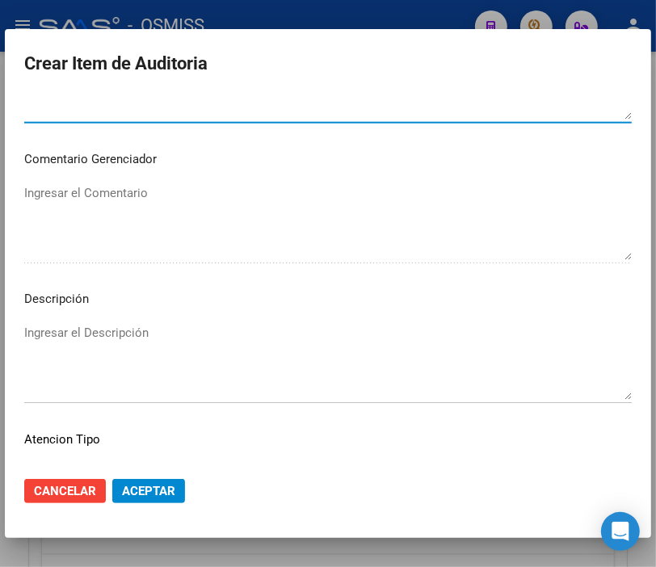
type textarea "CORRESPONDE DEBITAR - NO PERTENECE A LA OBRA SOCIAL SSS - OBRA SOCIAL PROGRAMAS…"
click at [43, 337] on textarea "Ingresar el Descripción" at bounding box center [327, 362] width 607 height 76
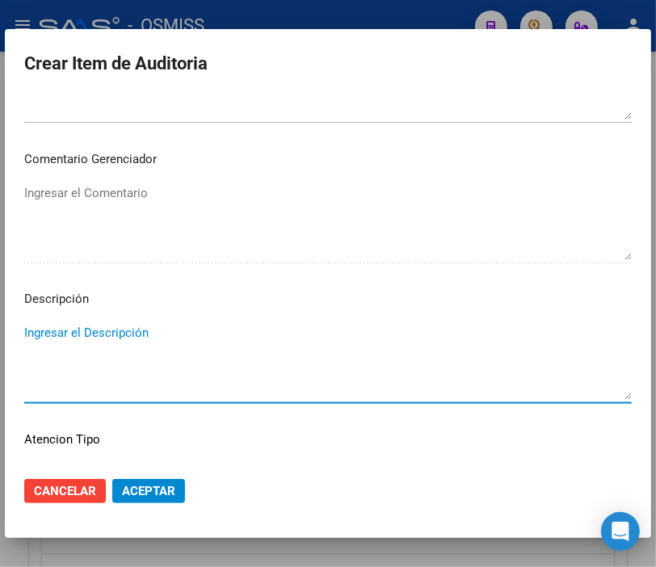
paste textarea "CORRESPONDE DEBITAR - NO PERTENECE A LA OBRA SOCIAL SSS - OBRA SOCIAL PROGRAMAS…"
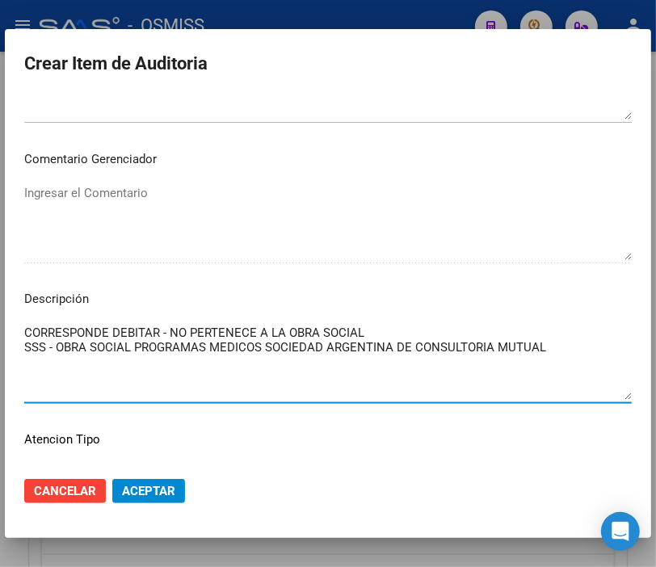
type textarea "CORRESPONDE DEBITAR - NO PERTENECE A LA OBRA SOCIAL SSS - OBRA SOCIAL PROGRAMAS…"
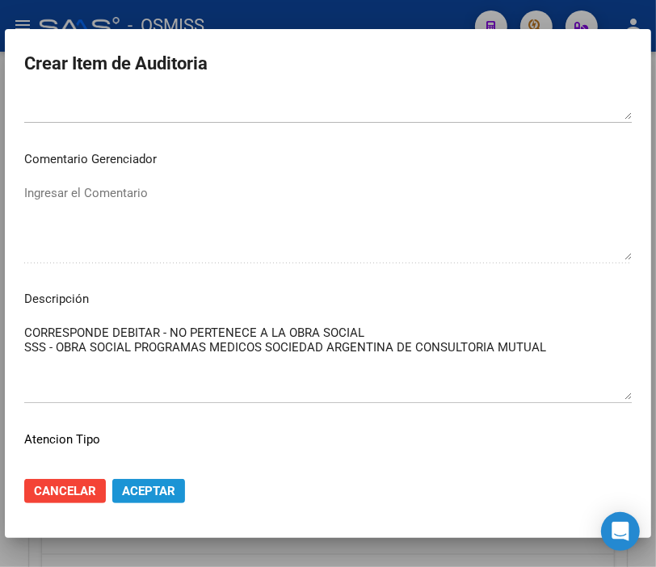
click at [145, 493] on span "Aceptar" at bounding box center [148, 491] width 53 height 15
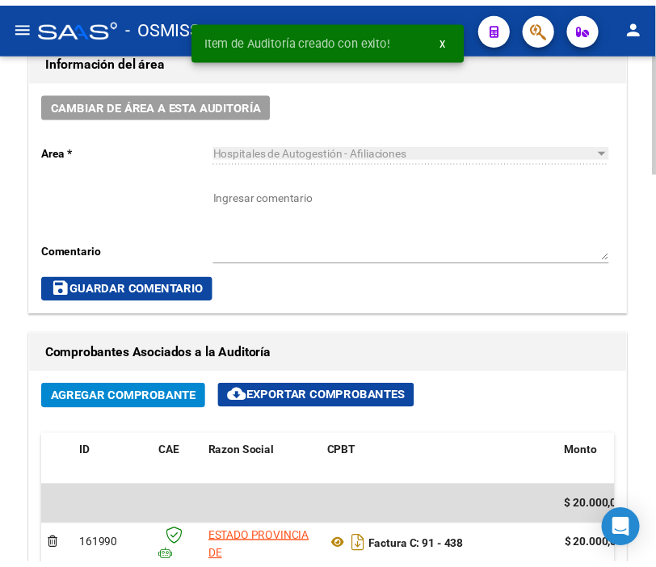
scroll to position [757, 0]
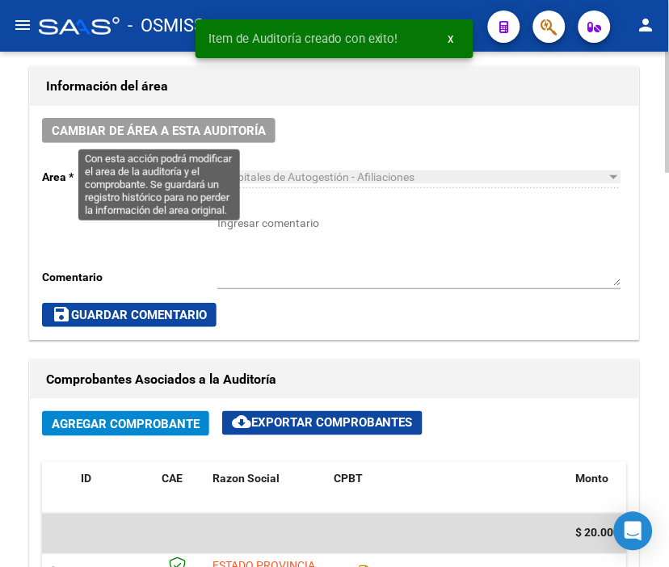
click at [162, 128] on span "Cambiar de área a esta auditoría" at bounding box center [159, 131] width 214 height 15
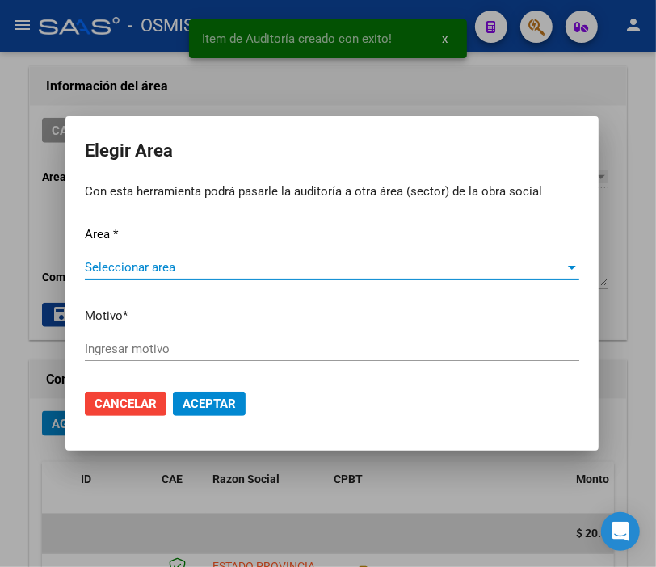
click at [128, 264] on span "Seleccionar area" at bounding box center [325, 267] width 480 height 15
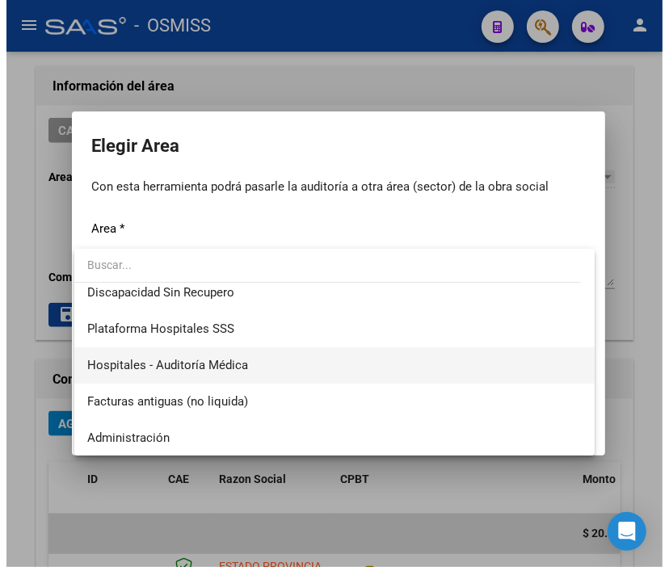
scroll to position [269, 0]
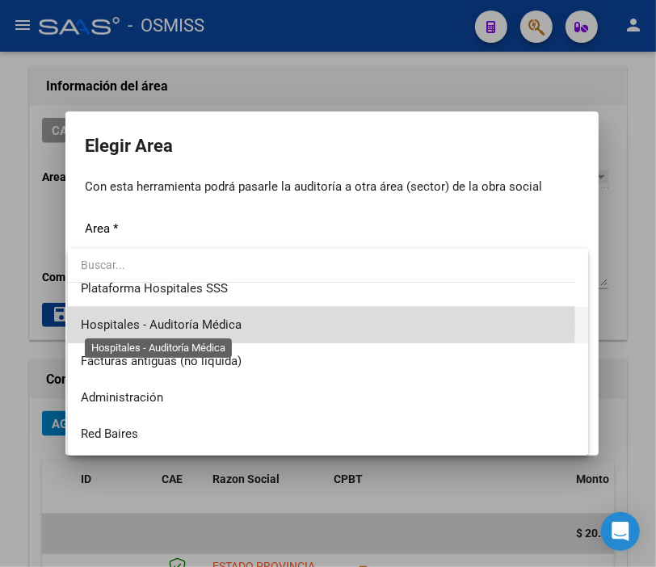
click at [199, 324] on span "Hospitales - Auditoría Médica" at bounding box center [161, 324] width 161 height 15
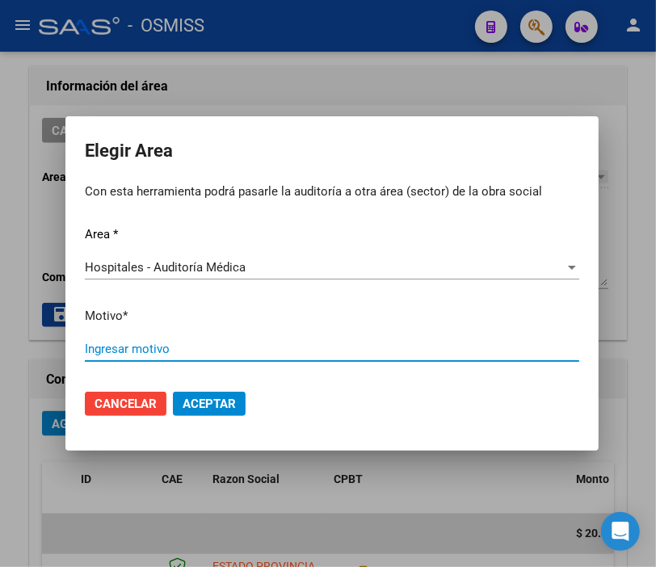
click at [114, 346] on input "Ingresar motivo" at bounding box center [332, 349] width 494 height 15
type input "AUDITADO"
click at [208, 392] on button "Aceptar" at bounding box center [209, 404] width 73 height 24
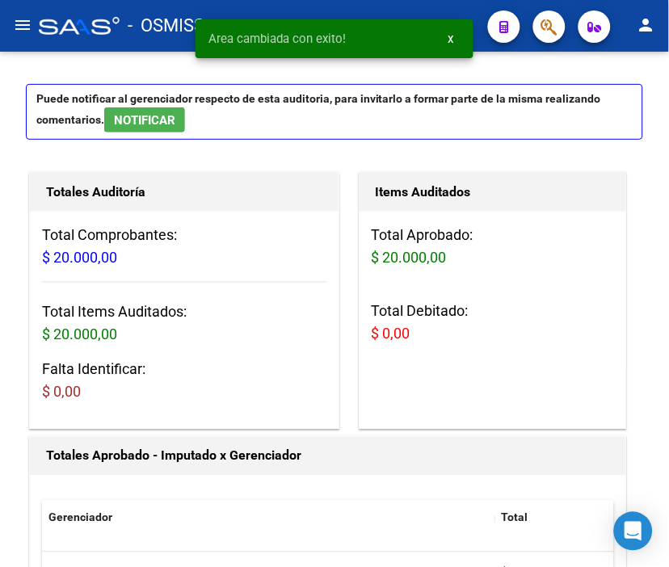
scroll to position [0, 0]
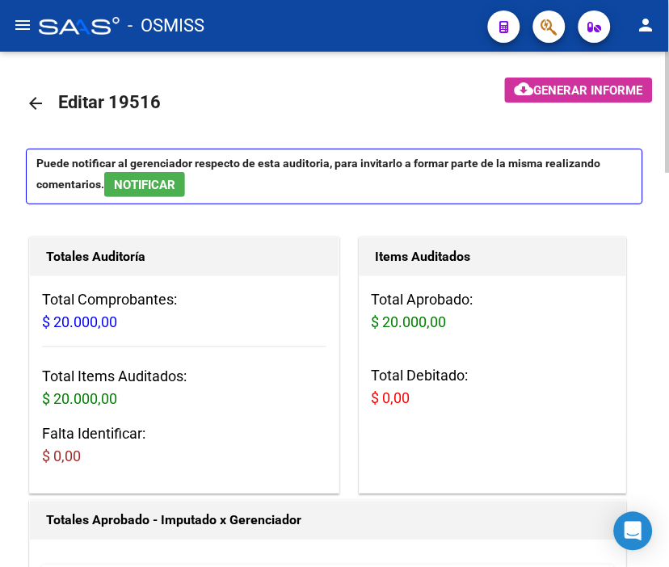
click at [36, 99] on mat-icon "arrow_back" at bounding box center [35, 103] width 19 height 19
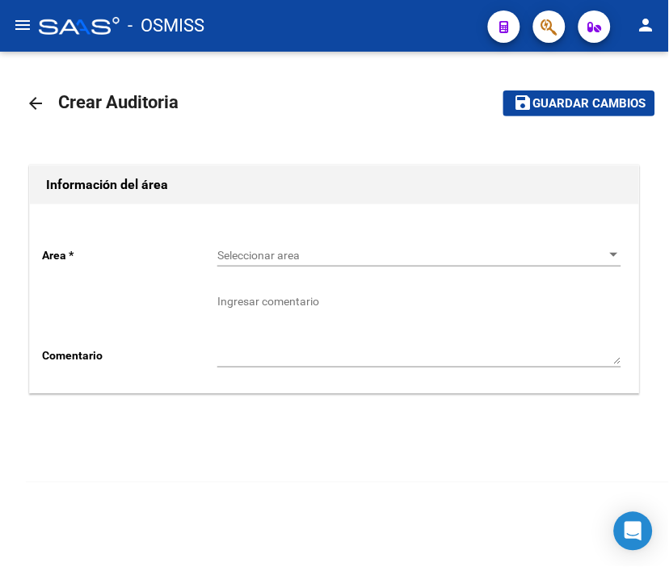
click at [284, 263] on div "Seleccionar area Seleccionar area" at bounding box center [419, 250] width 404 height 32
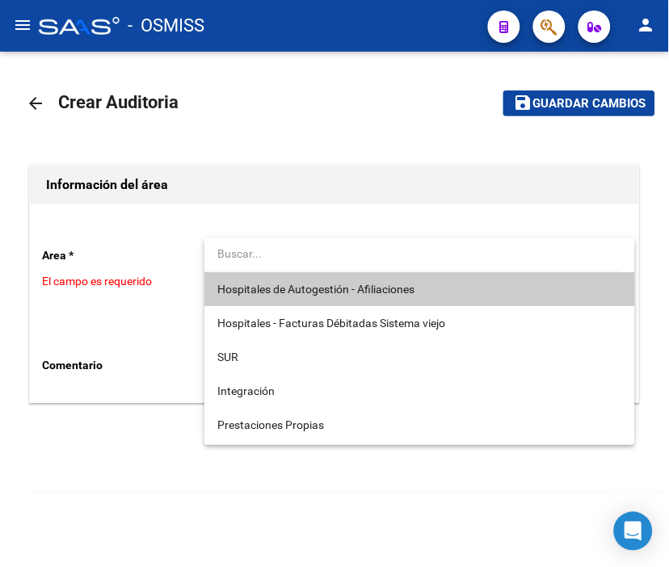
click at [299, 280] on span "Hospitales de Autogestión - Afiliaciones" at bounding box center [419, 289] width 404 height 34
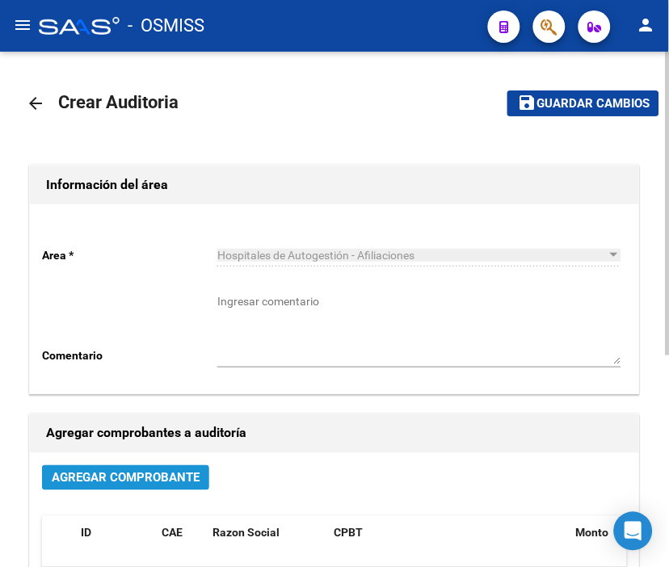
click at [171, 483] on span "Agregar Comprobante" at bounding box center [126, 478] width 148 height 15
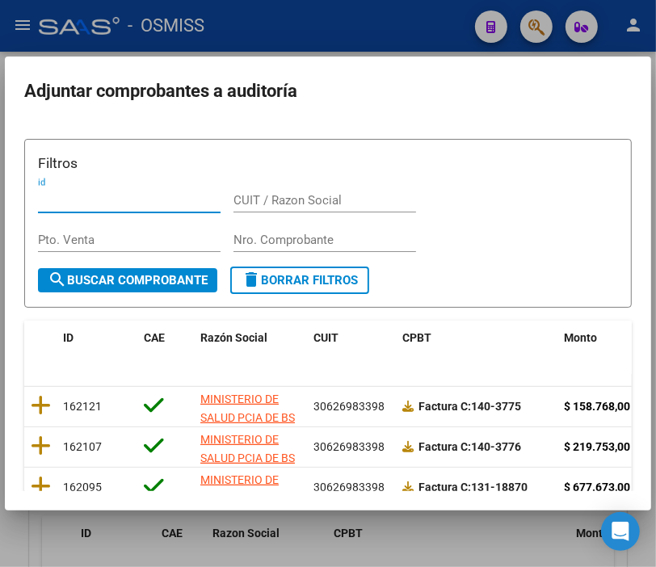
click at [267, 235] on input "Nro. Comprobante" at bounding box center [324, 240] width 182 height 15
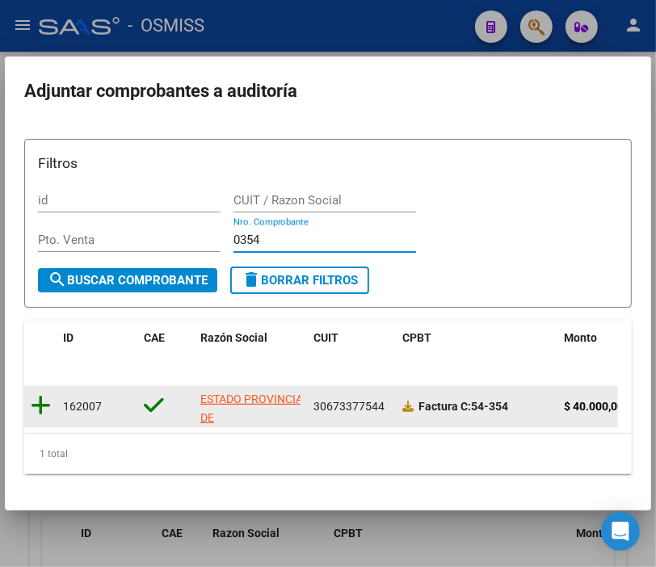
type input "0354"
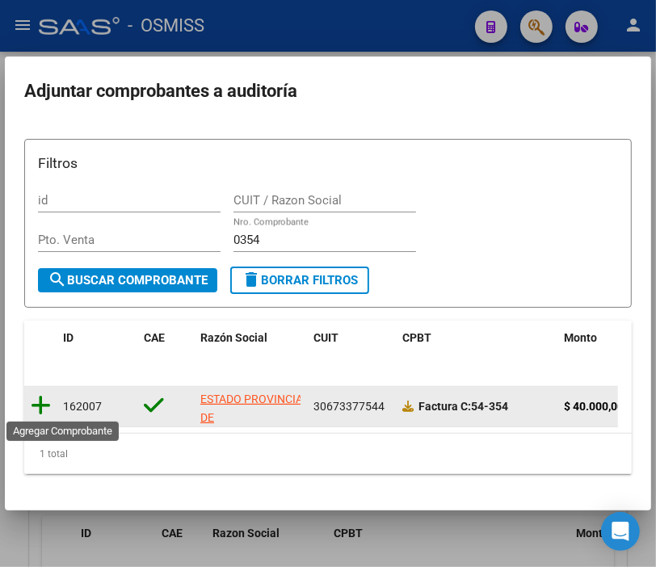
click at [36, 404] on icon at bounding box center [41, 405] width 20 height 23
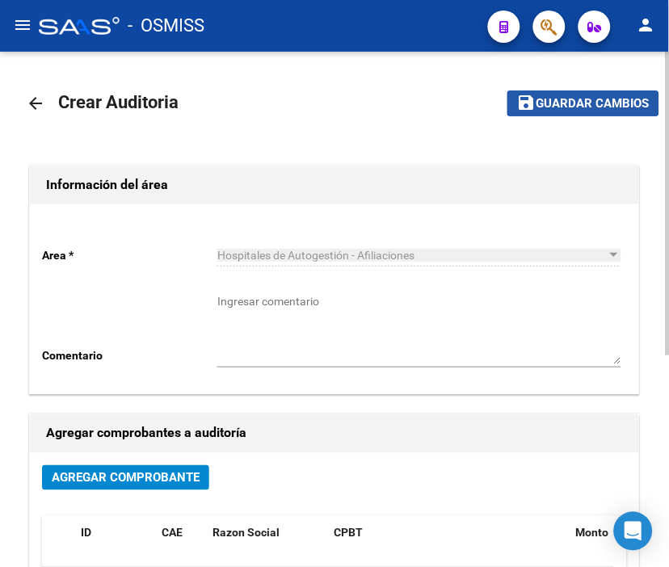
click at [618, 103] on span "Guardar cambios" at bounding box center [592, 104] width 113 height 15
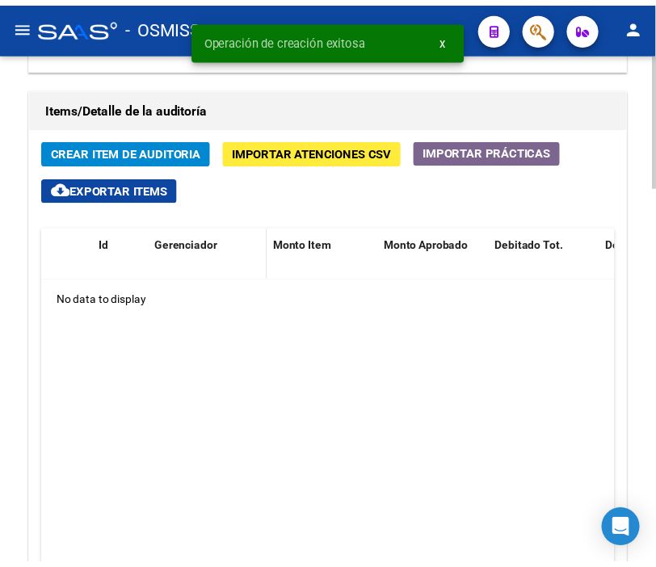
scroll to position [1256, 0]
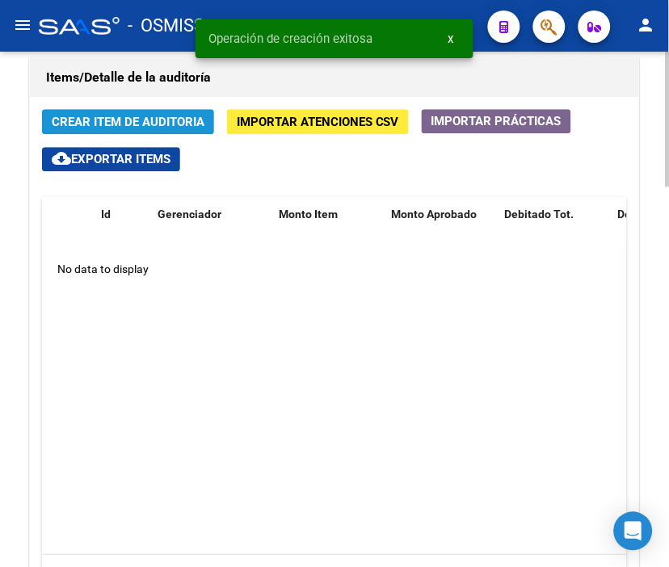
click at [143, 131] on button "Crear Item de Auditoria" at bounding box center [128, 121] width 172 height 25
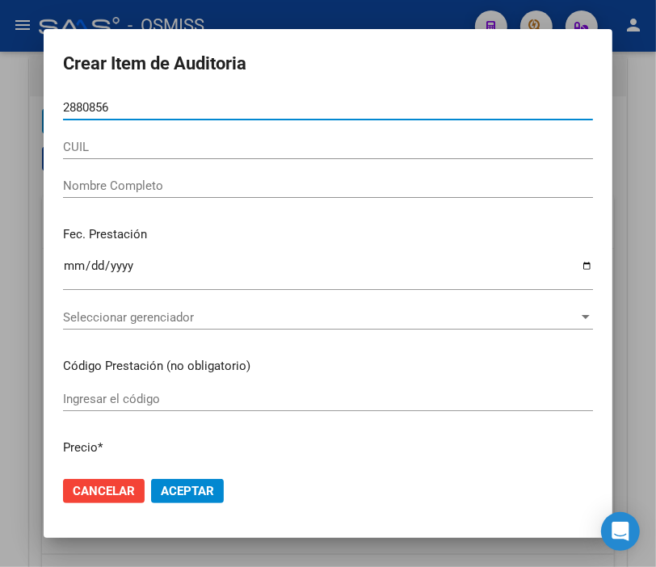
type input "28808566"
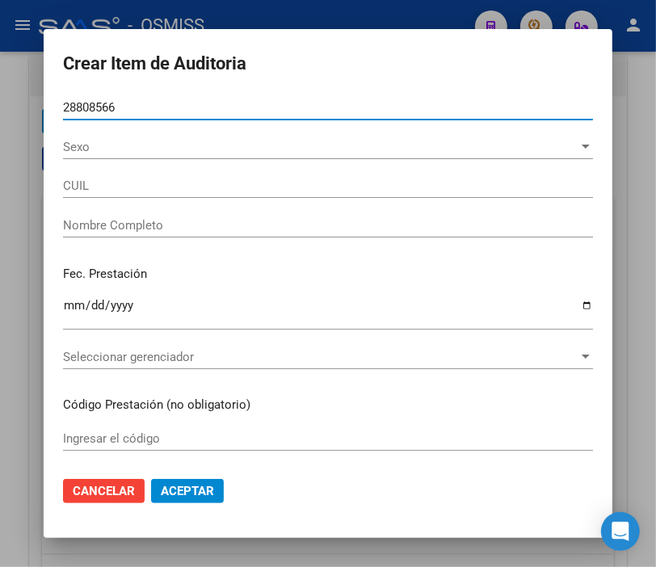
type input "27288085663"
type input "[PERSON_NAME]"
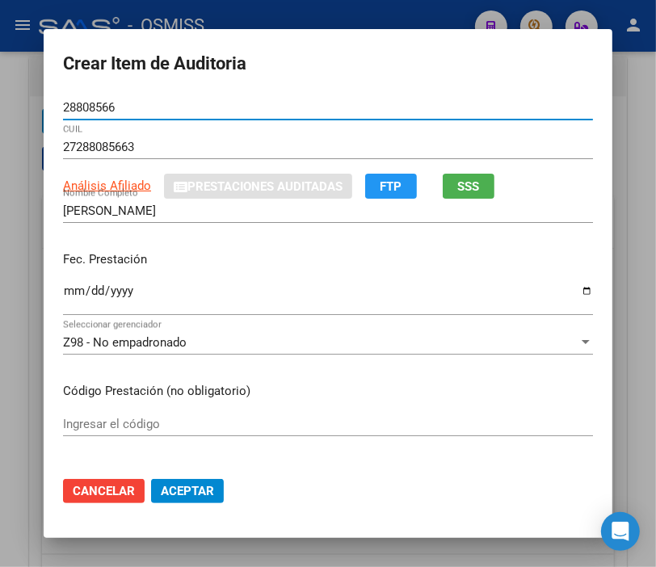
type input "28808566"
click at [71, 291] on input "Ingresar la fecha" at bounding box center [328, 297] width 530 height 26
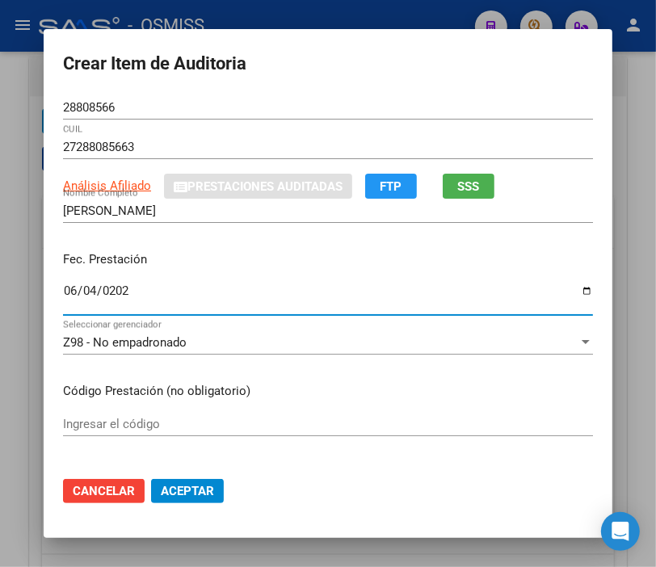
type input "[DATE]"
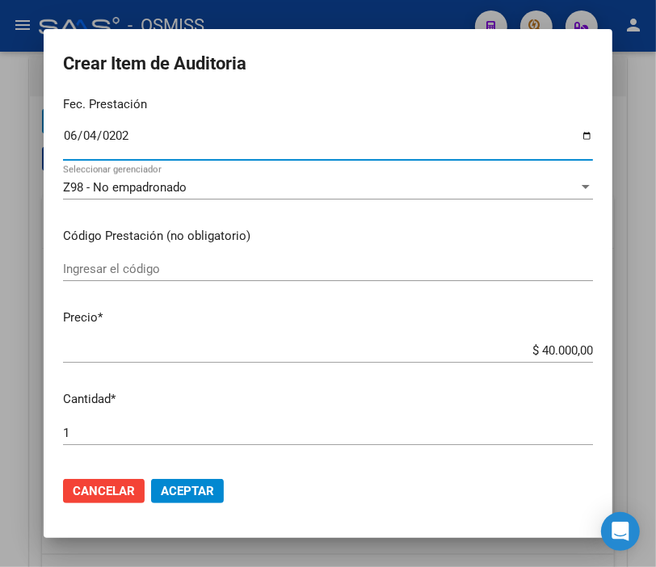
scroll to position [179, 0]
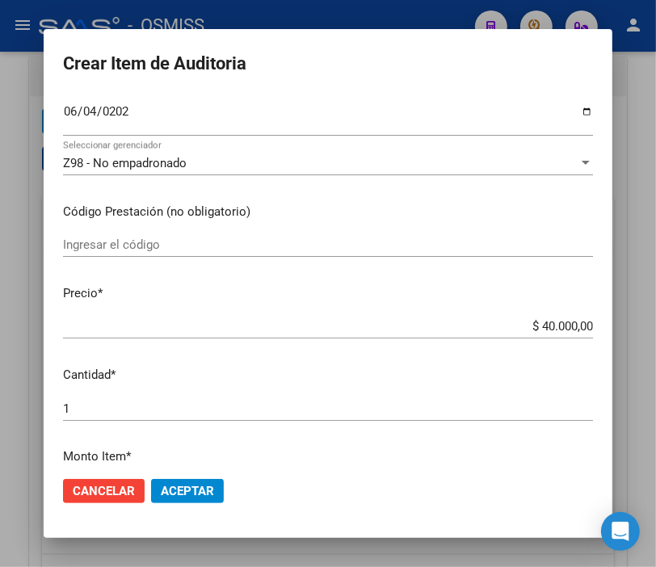
click at [333, 36] on mat-dialog-container "Crear Item de Auditoria 28808566 Nro Documento 27288085663 CUIL Análisis Afilia…" at bounding box center [328, 283] width 568 height 509
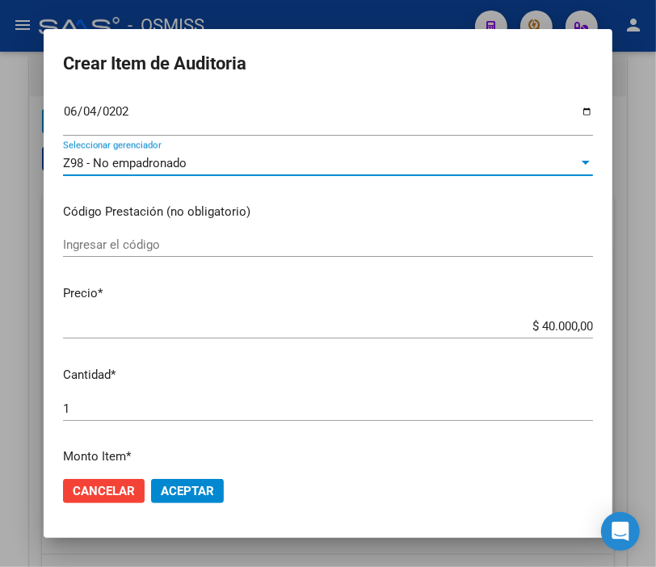
click at [106, 159] on span "Z98 - No empadronado" at bounding box center [125, 163] width 124 height 15
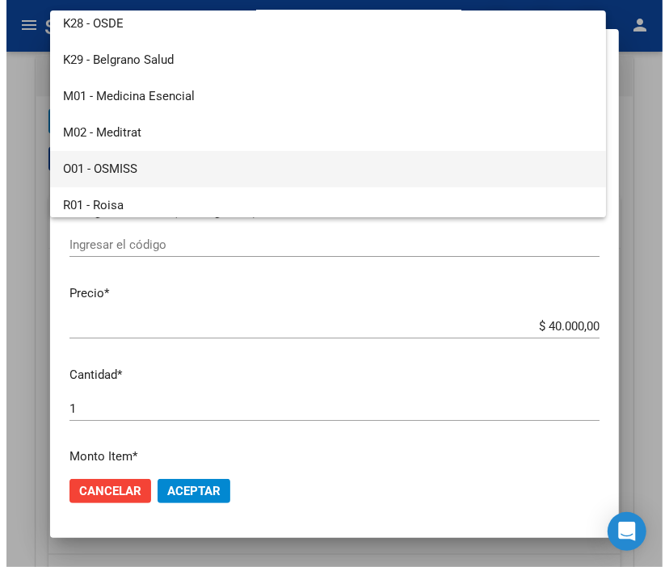
scroll to position [178, 0]
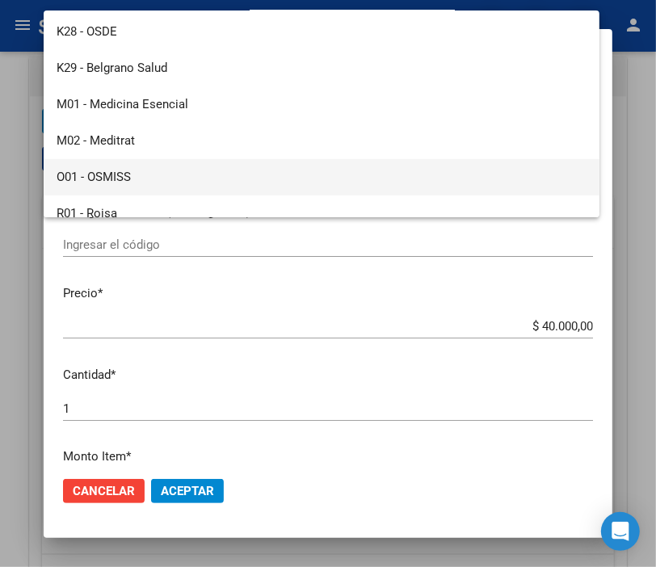
click at [135, 168] on span "O01 - OSMISS" at bounding box center [322, 177] width 530 height 36
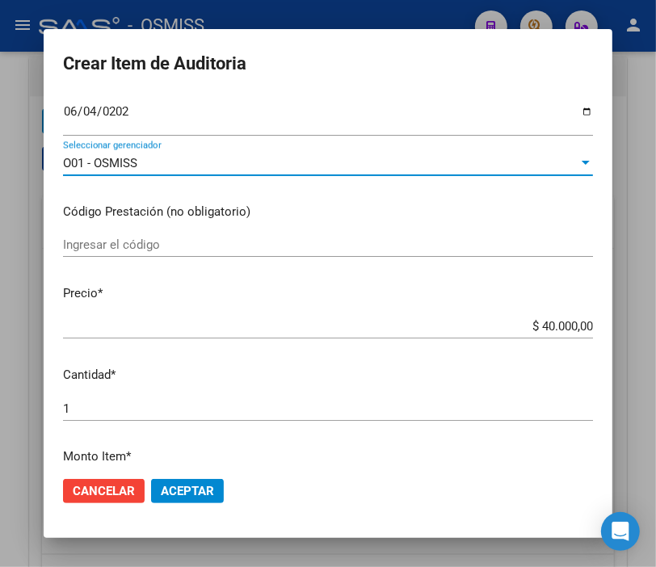
click at [182, 487] on span "Aceptar" at bounding box center [187, 491] width 53 height 15
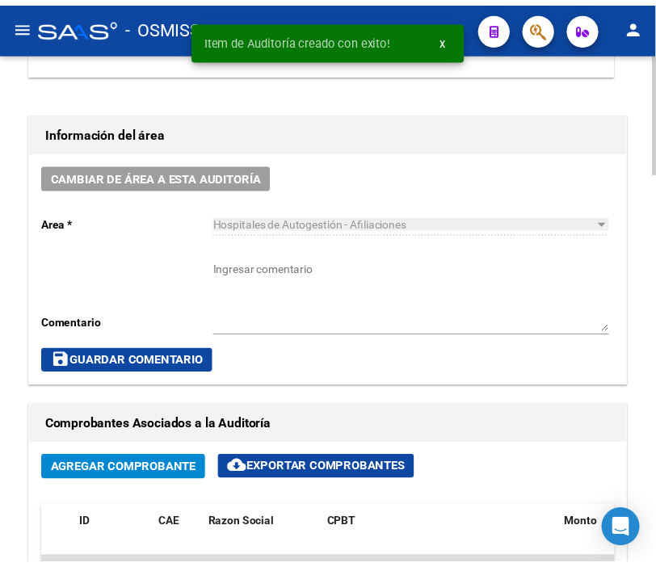
scroll to position [668, 0]
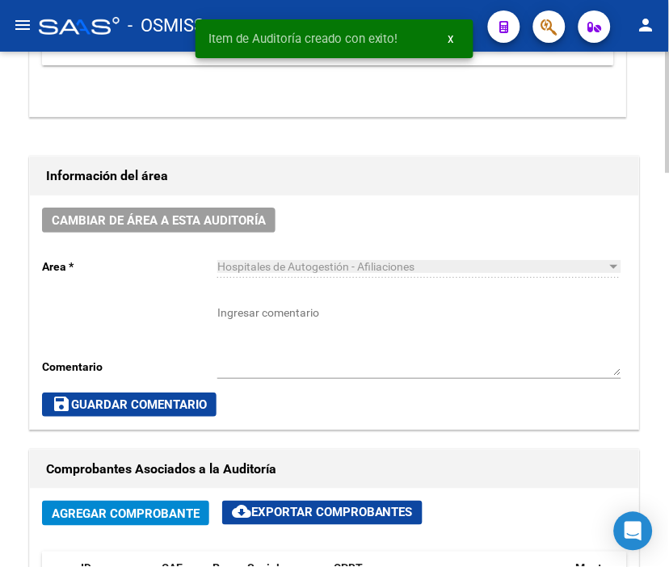
click at [214, 223] on span "Cambiar de área a esta auditoría" at bounding box center [159, 220] width 214 height 15
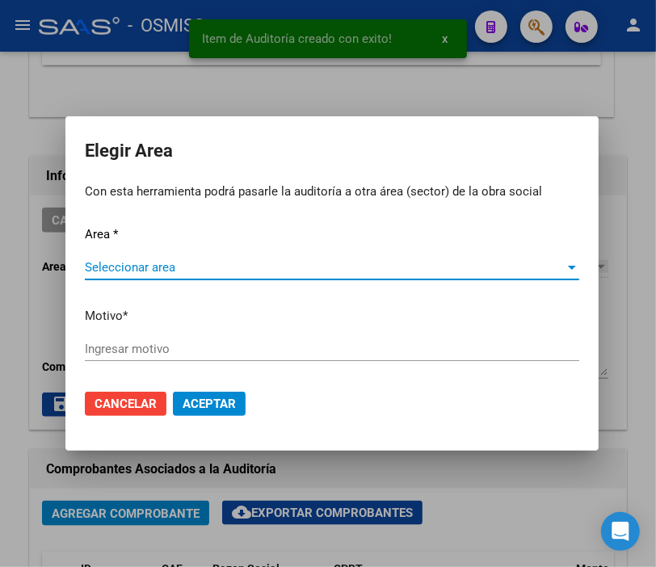
click at [170, 262] on span "Seleccionar area" at bounding box center [325, 267] width 480 height 15
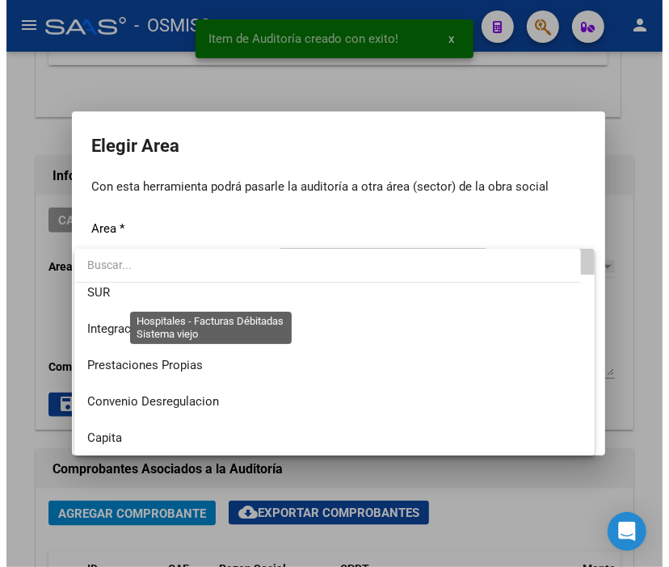
scroll to position [179, 0]
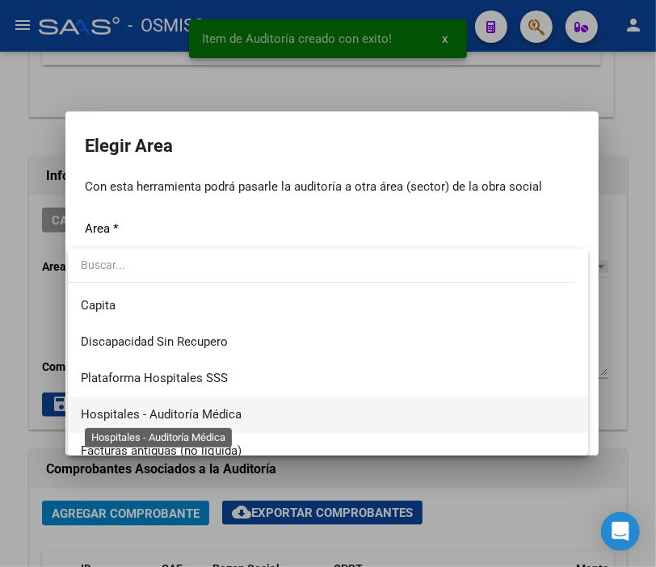
click at [231, 421] on span "Hospitales - Auditoría Médica" at bounding box center [161, 414] width 161 height 15
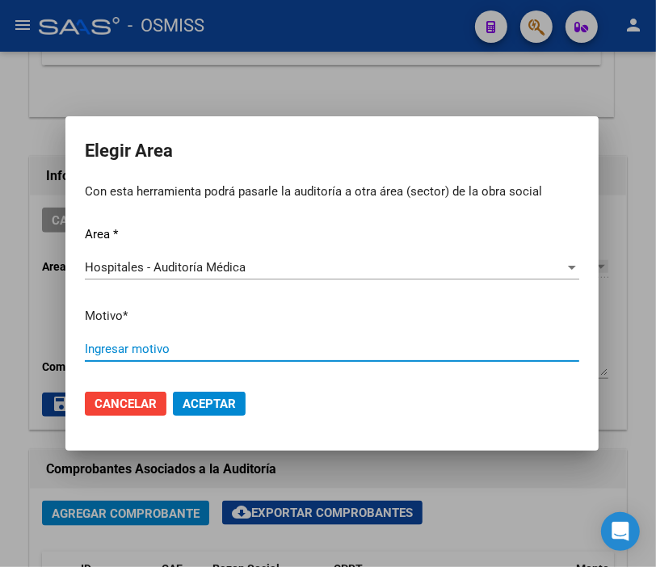
click at [146, 346] on input "Ingresar motivo" at bounding box center [332, 349] width 494 height 15
type input "AUDITADO"
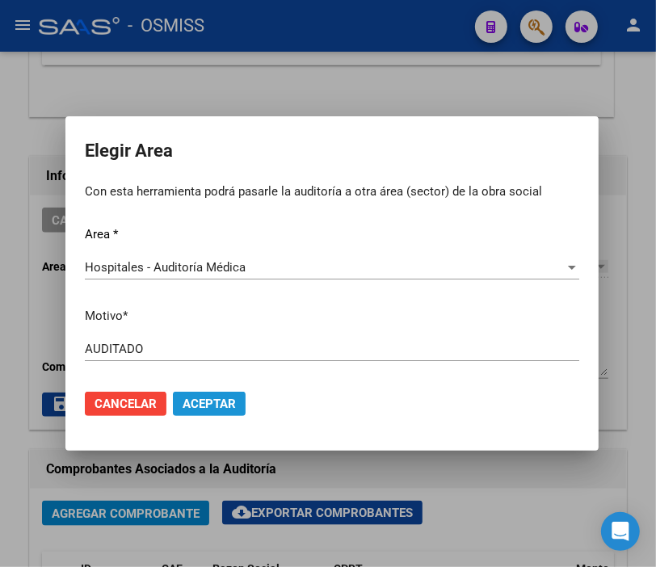
click at [216, 402] on span "Aceptar" at bounding box center [208, 403] width 53 height 15
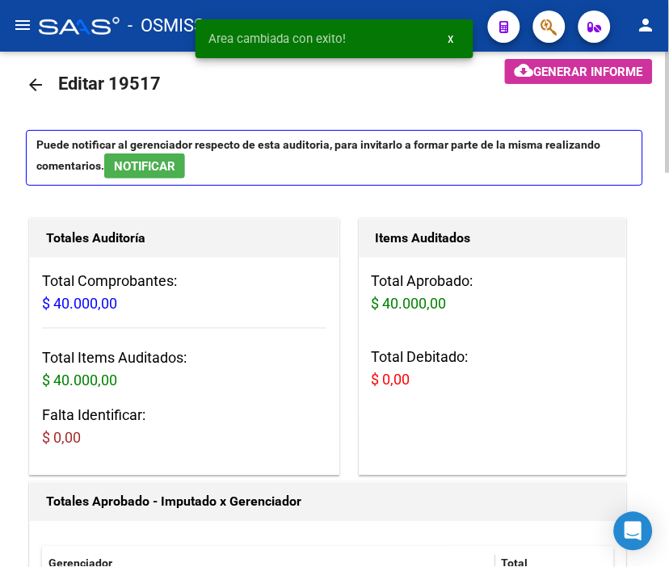
scroll to position [0, 0]
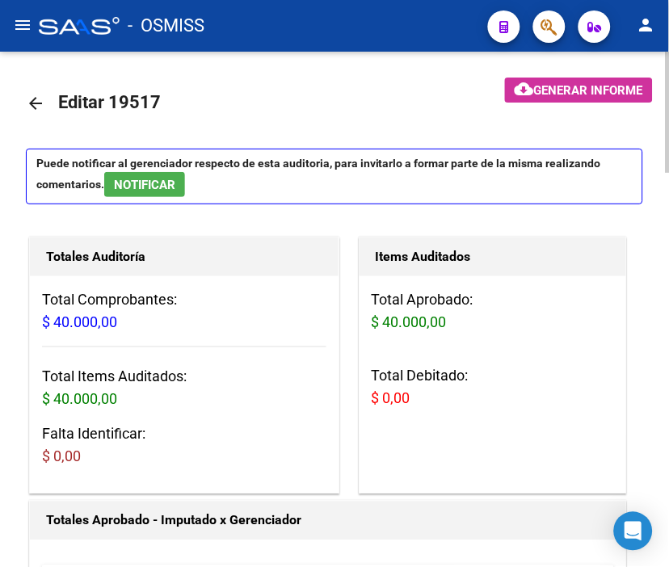
click at [40, 101] on mat-icon "arrow_back" at bounding box center [35, 103] width 19 height 19
